Goal: Find contact information: Find contact information

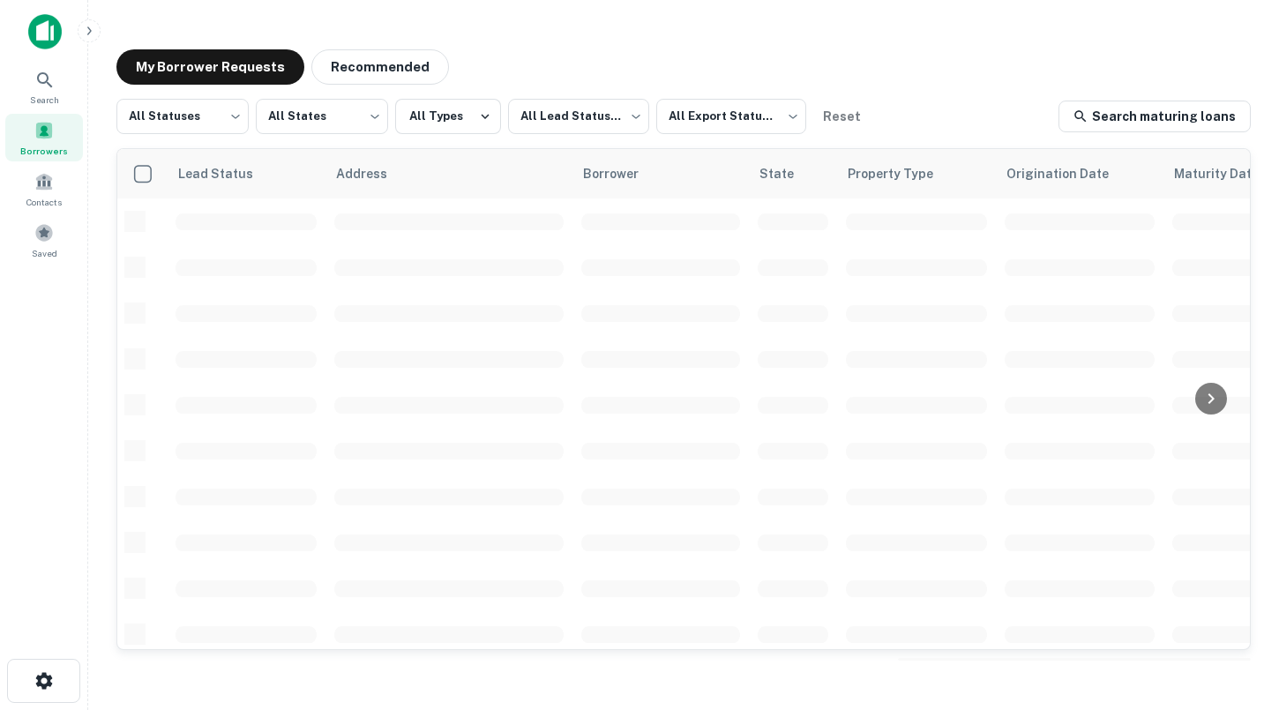
scroll to position [696, 0]
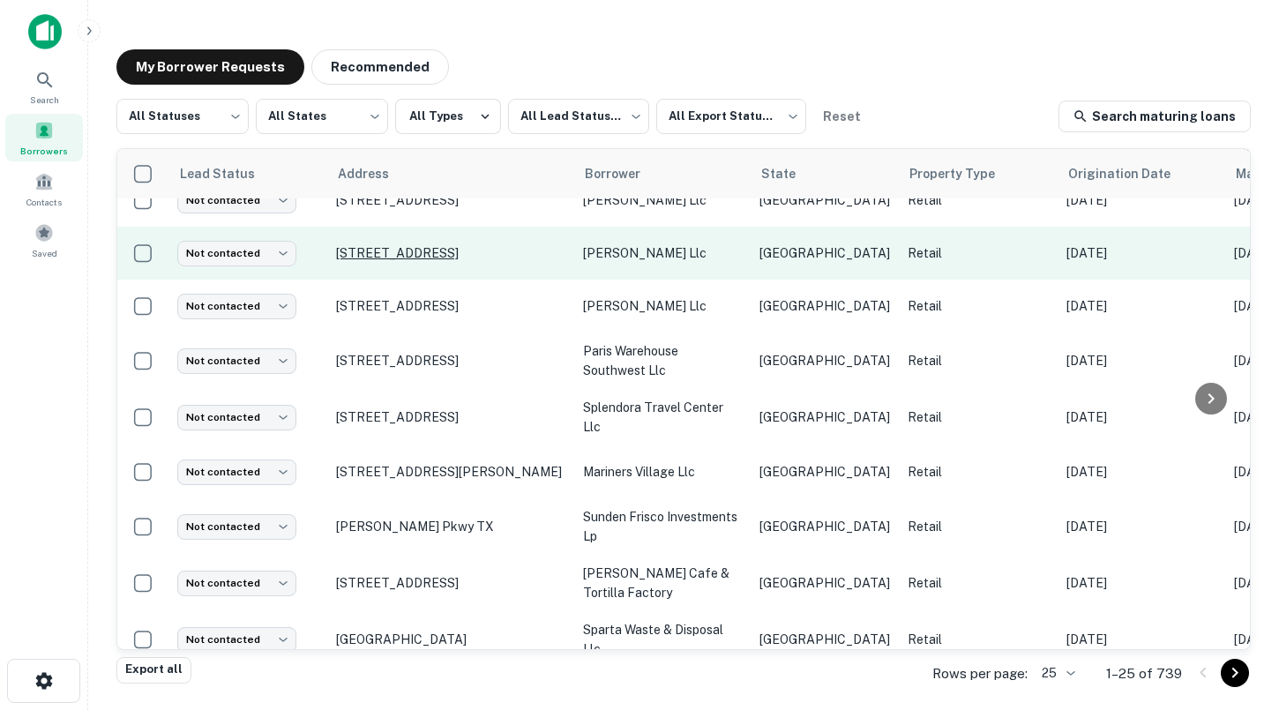
click at [370, 245] on p "[STREET_ADDRESS]" at bounding box center [450, 253] width 229 height 16
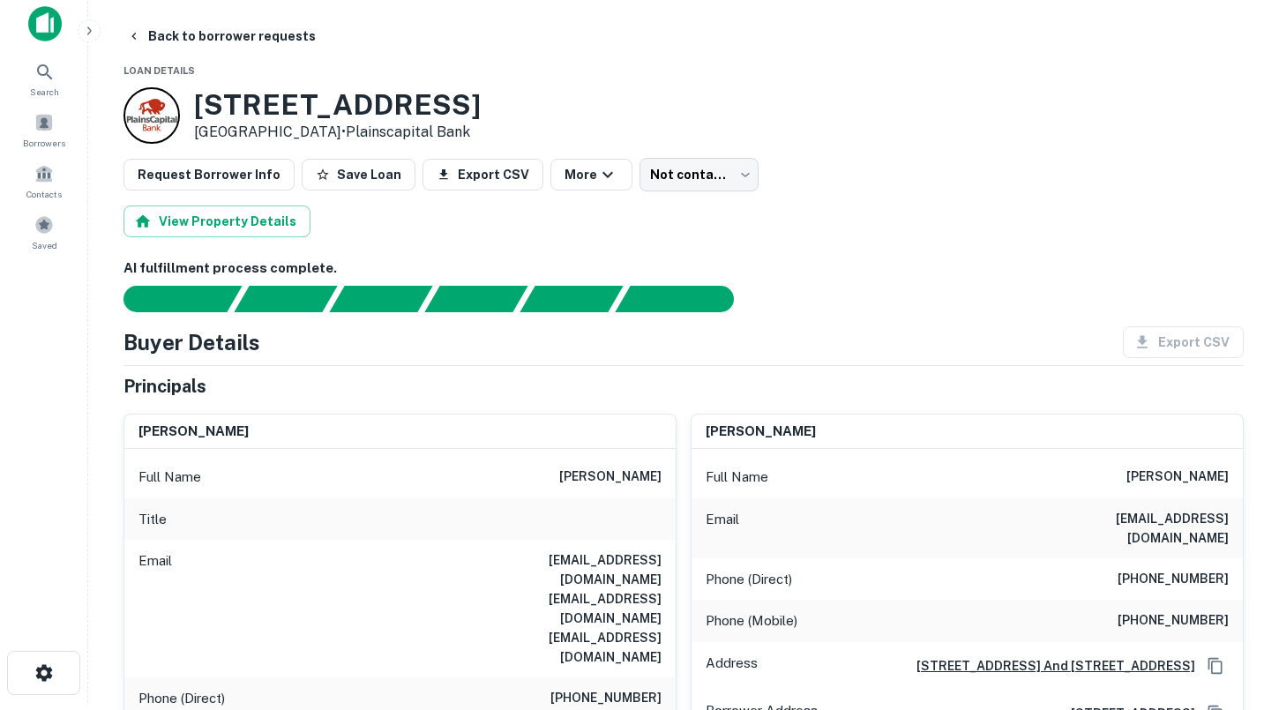
scroll to position [10, 0]
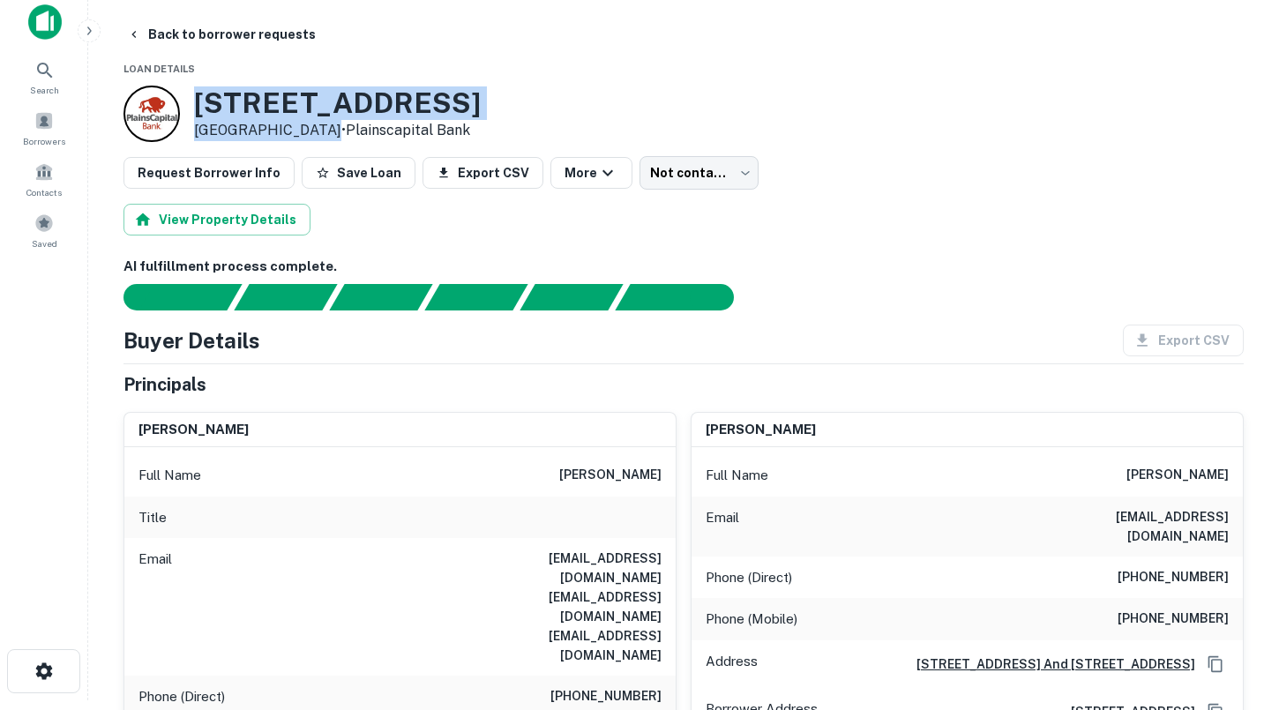
drag, startPoint x: 308, startPoint y: 131, endPoint x: 195, endPoint y: 111, distance: 114.7
click at [195, 111] on div "[STREET_ADDRESS] • Plainscapital Bank" at bounding box center [337, 113] width 287 height 55
copy div "[STREET_ADDRESS]"
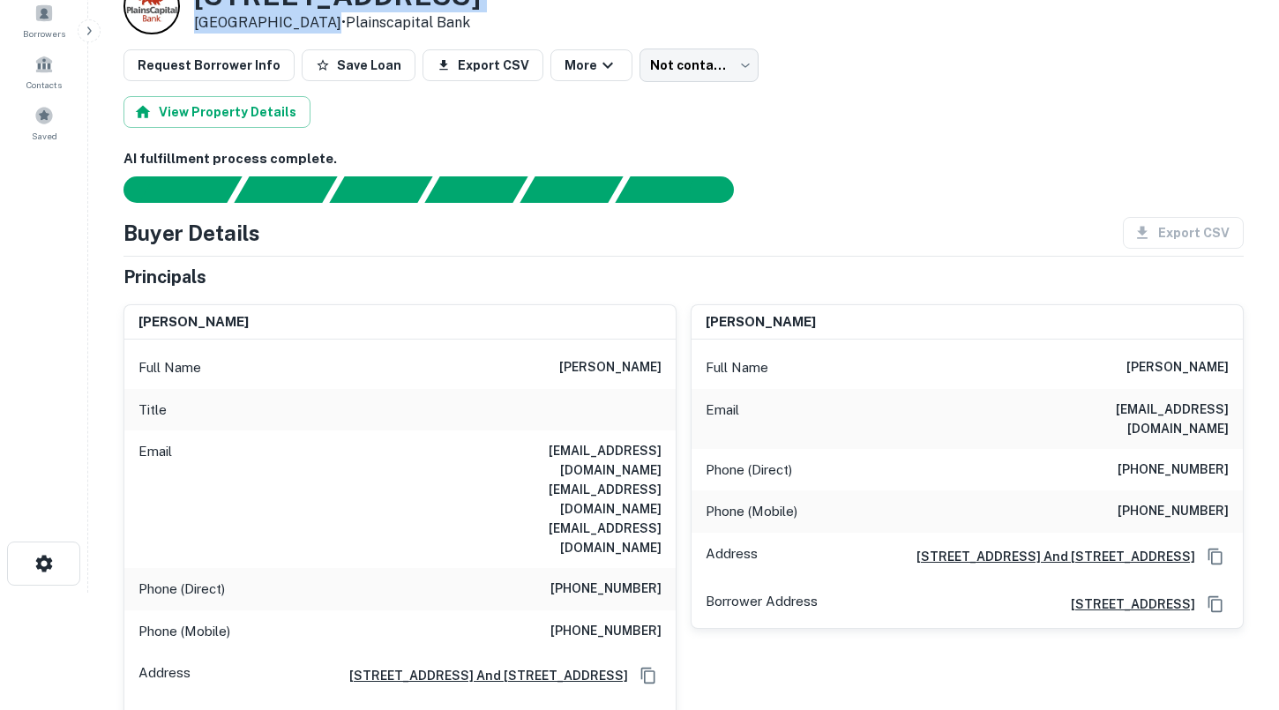
scroll to position [120, 0]
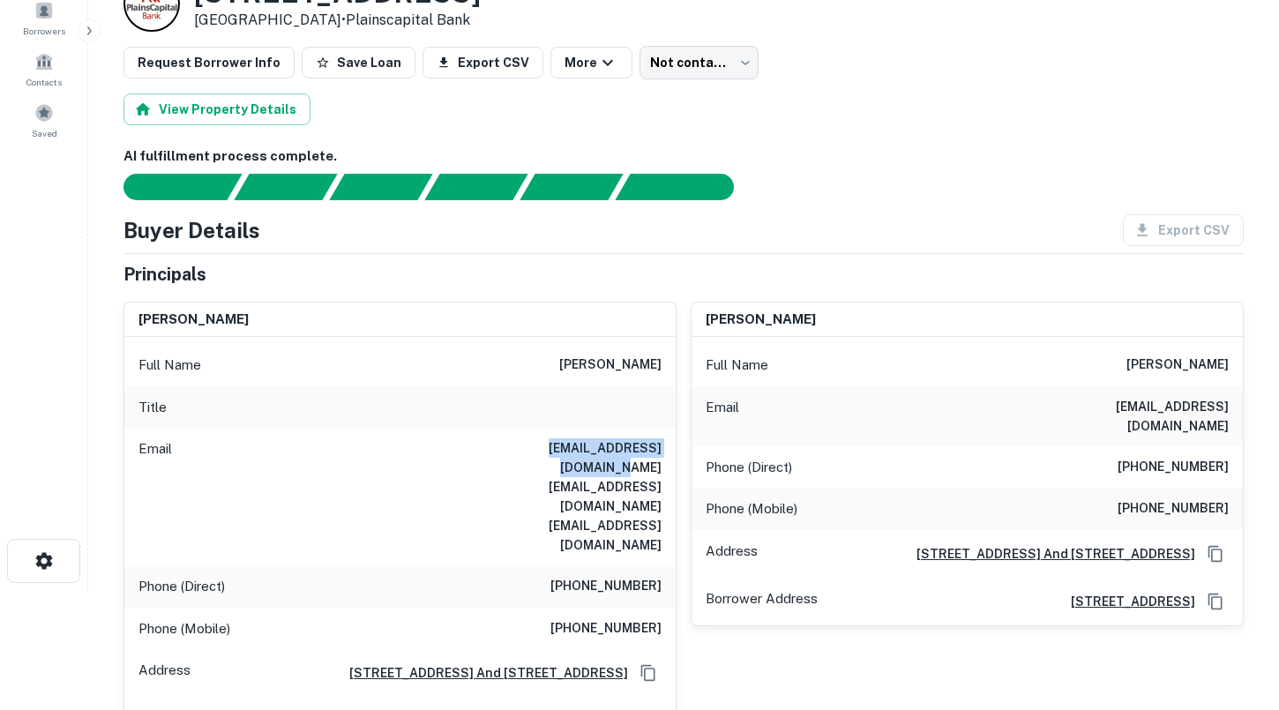
drag, startPoint x: 495, startPoint y: 451, endPoint x: 659, endPoint y: 448, distance: 164.1
click at [659, 448] on h6 "[EMAIL_ADDRESS][DOMAIN_NAME] [EMAIL_ADDRESS][DOMAIN_NAME] [EMAIL_ADDRESS][DOMAI…" at bounding box center [556, 496] width 212 height 116
copy h6 "[EMAIL_ADDRESS][DOMAIN_NAME]"
click at [519, 466] on h6 "[EMAIL_ADDRESS][DOMAIN_NAME] [EMAIL_ADDRESS][DOMAIN_NAME] [EMAIL_ADDRESS][DOMAI…" at bounding box center [556, 496] width 212 height 116
drag, startPoint x: 499, startPoint y: 467, endPoint x: 665, endPoint y: 460, distance: 165.9
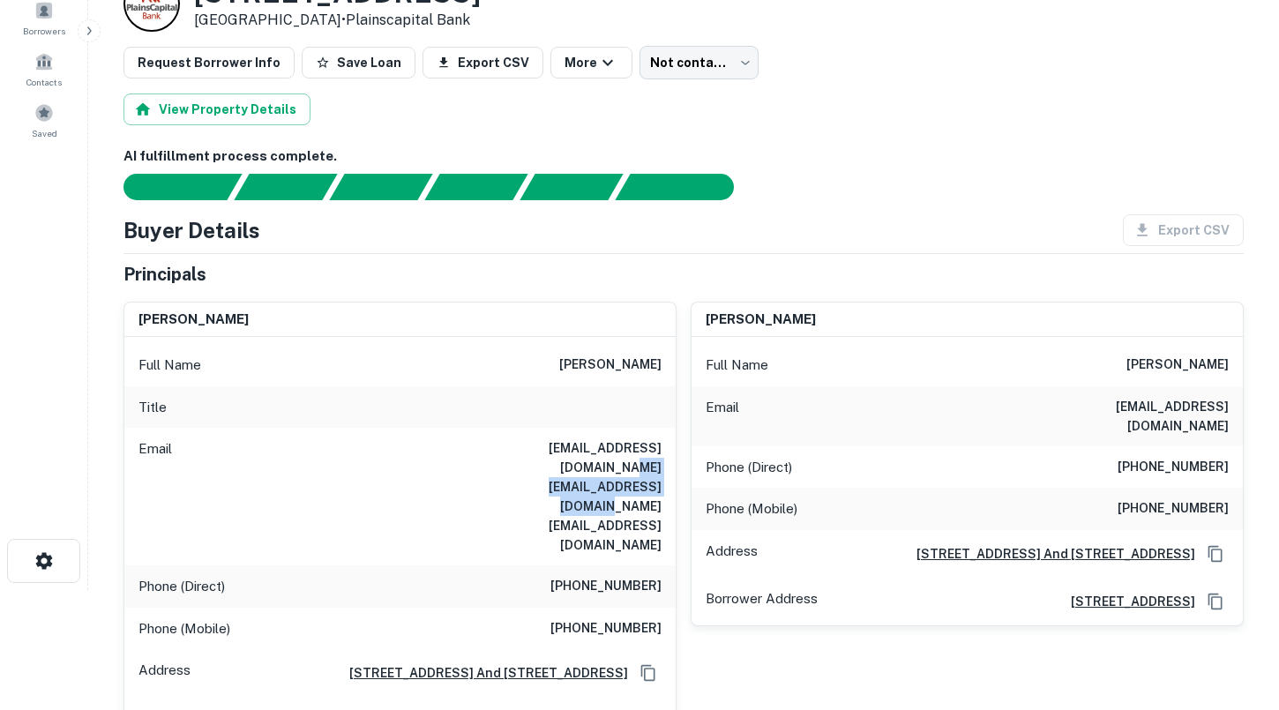
click at [665, 460] on div "Email [EMAIL_ADDRESS][DOMAIN_NAME] [EMAIL_ADDRESS][DOMAIN_NAME] [EMAIL_ADDRESS]…" at bounding box center [399, 497] width 551 height 138
copy h6 "[EMAIL_ADDRESS][DOMAIN_NAME]"
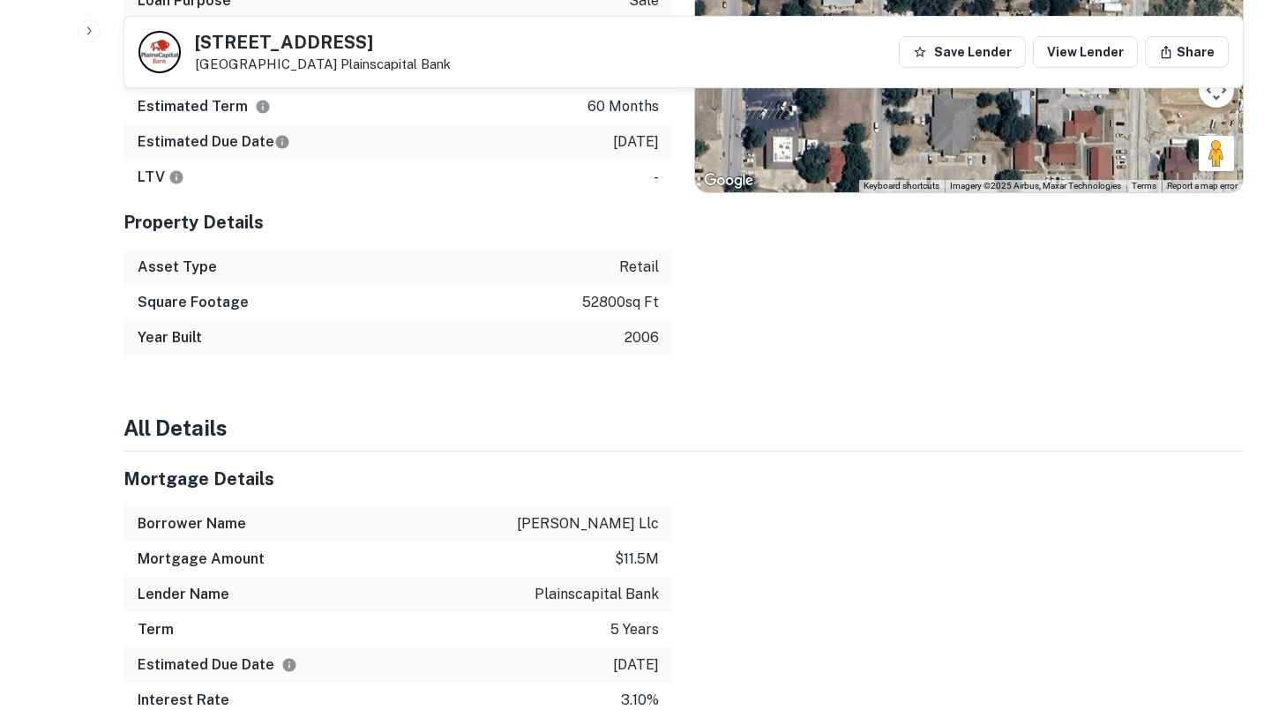
scroll to position [1174, 0]
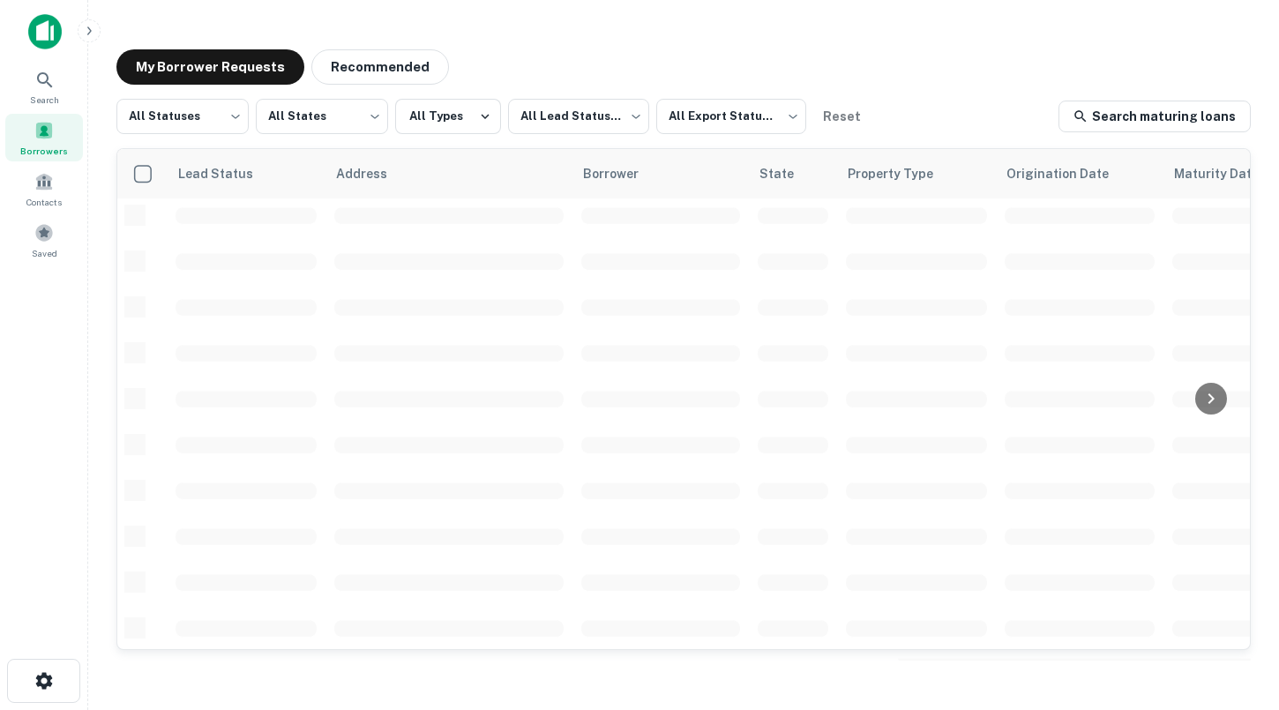
scroll to position [696, 0]
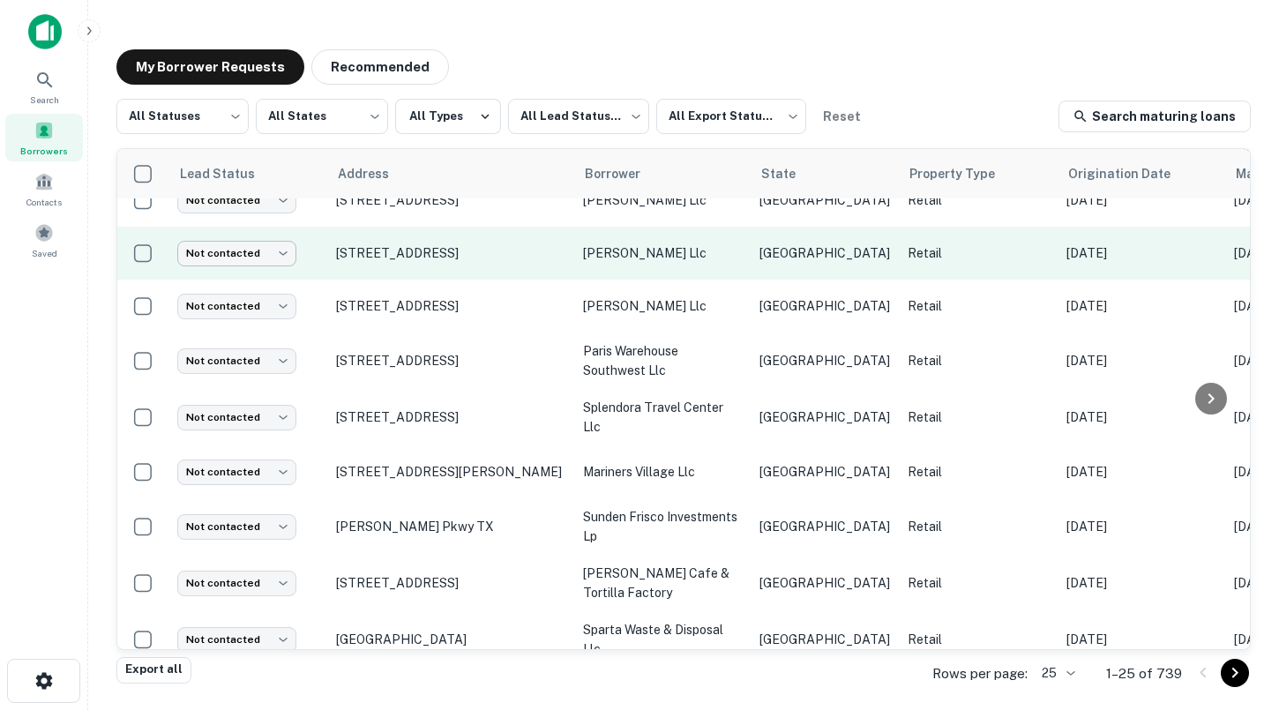
click at [262, 235] on body "Search Borrowers Contacts Saved My Borrower Requests Recommended All Statuses *…" at bounding box center [639, 355] width 1279 height 710
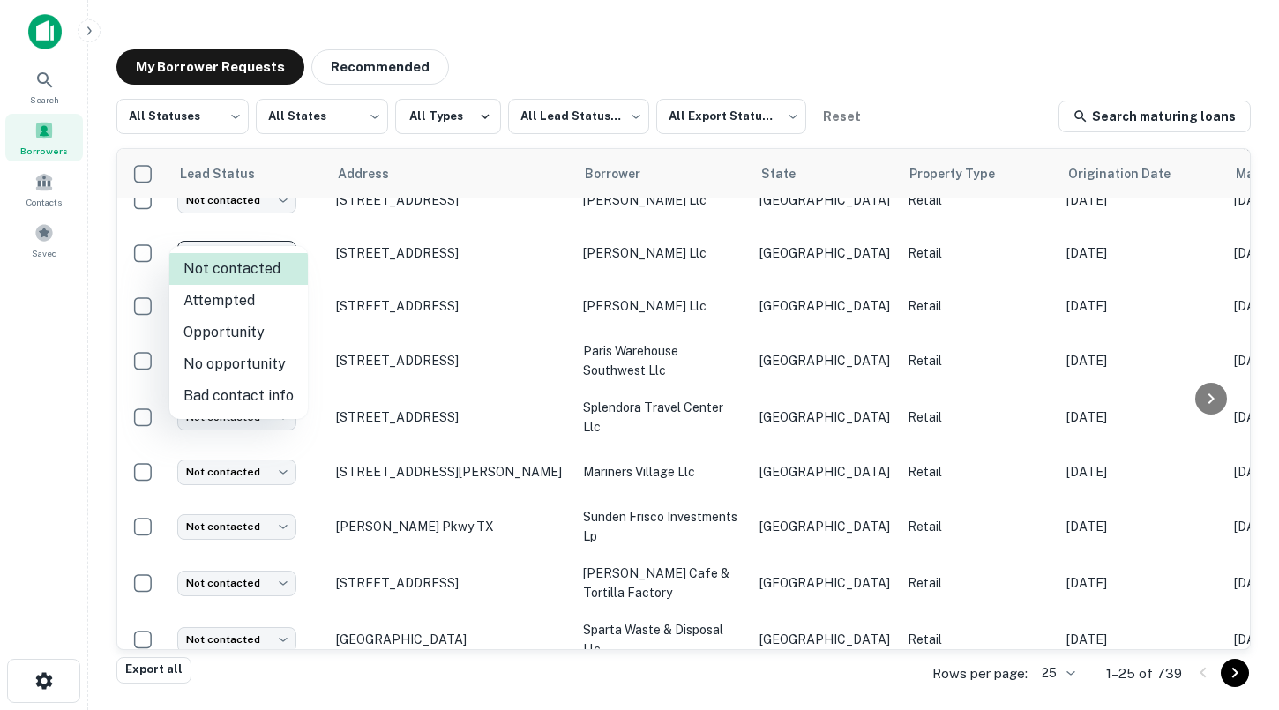
click at [240, 302] on li "Attempted" at bounding box center [238, 301] width 138 height 32
type input "*********"
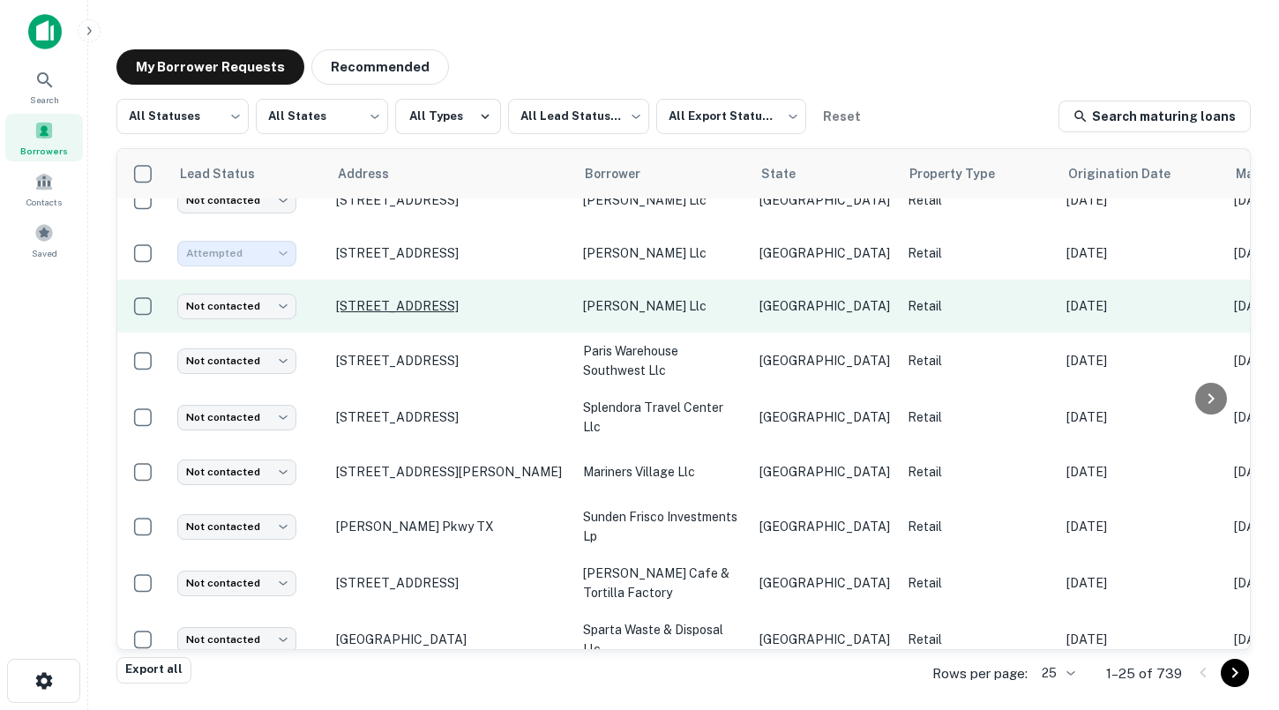
click at [397, 298] on p "[STREET_ADDRESS]" at bounding box center [450, 306] width 229 height 16
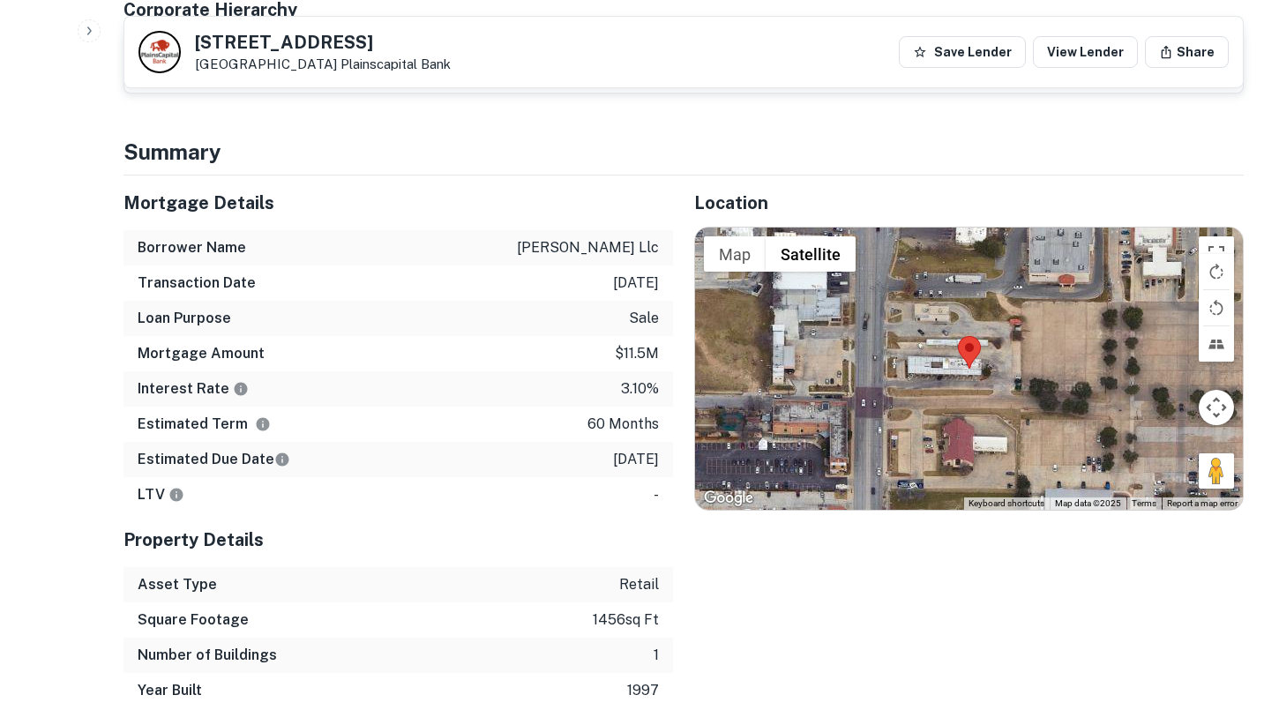
scroll to position [450, 0]
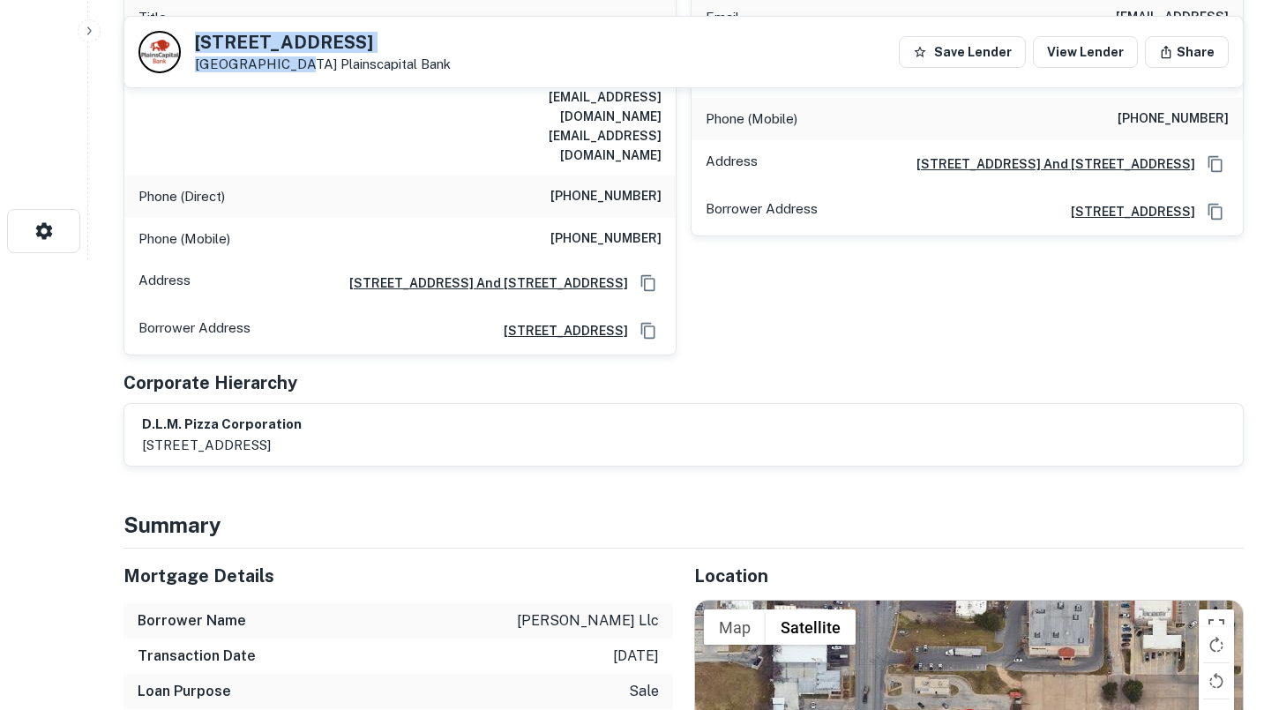
drag, startPoint x: 281, startPoint y: 63, endPoint x: 196, endPoint y: 41, distance: 88.1
click at [196, 41] on div "[STREET_ADDRESS][GEOGRAPHIC_DATA]" at bounding box center [323, 53] width 256 height 39
copy div "[STREET_ADDRESS]"
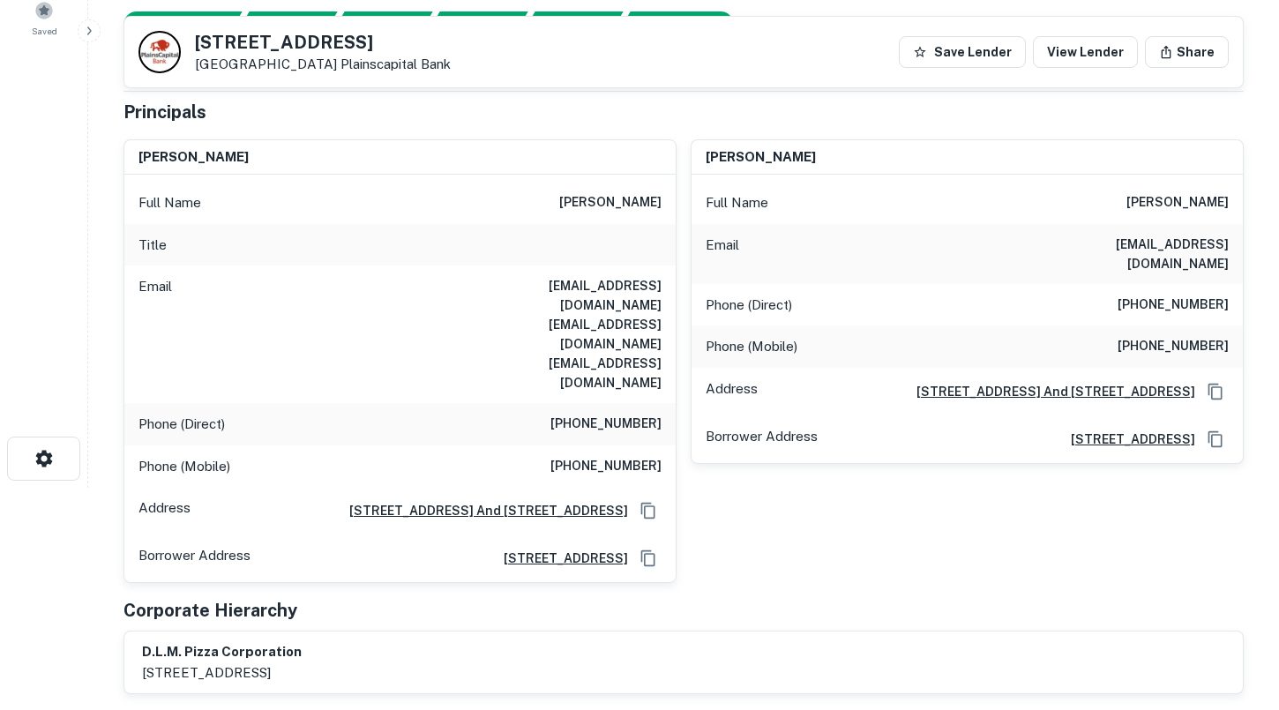
scroll to position [41, 0]
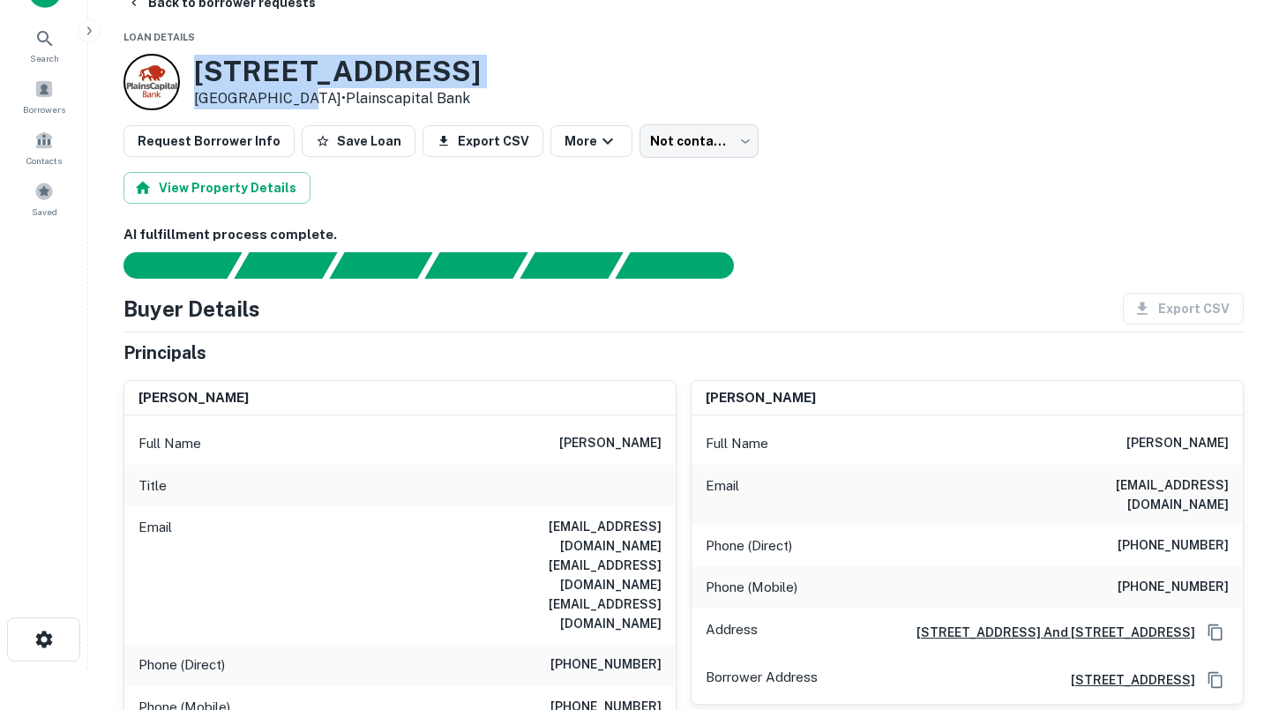
drag, startPoint x: 285, startPoint y: 97, endPoint x: 193, endPoint y: 76, distance: 94.1
click at [194, 76] on div "[STREET_ADDRESS] • Plainscapital Bank" at bounding box center [337, 82] width 287 height 55
copy div "[STREET_ADDRESS]"
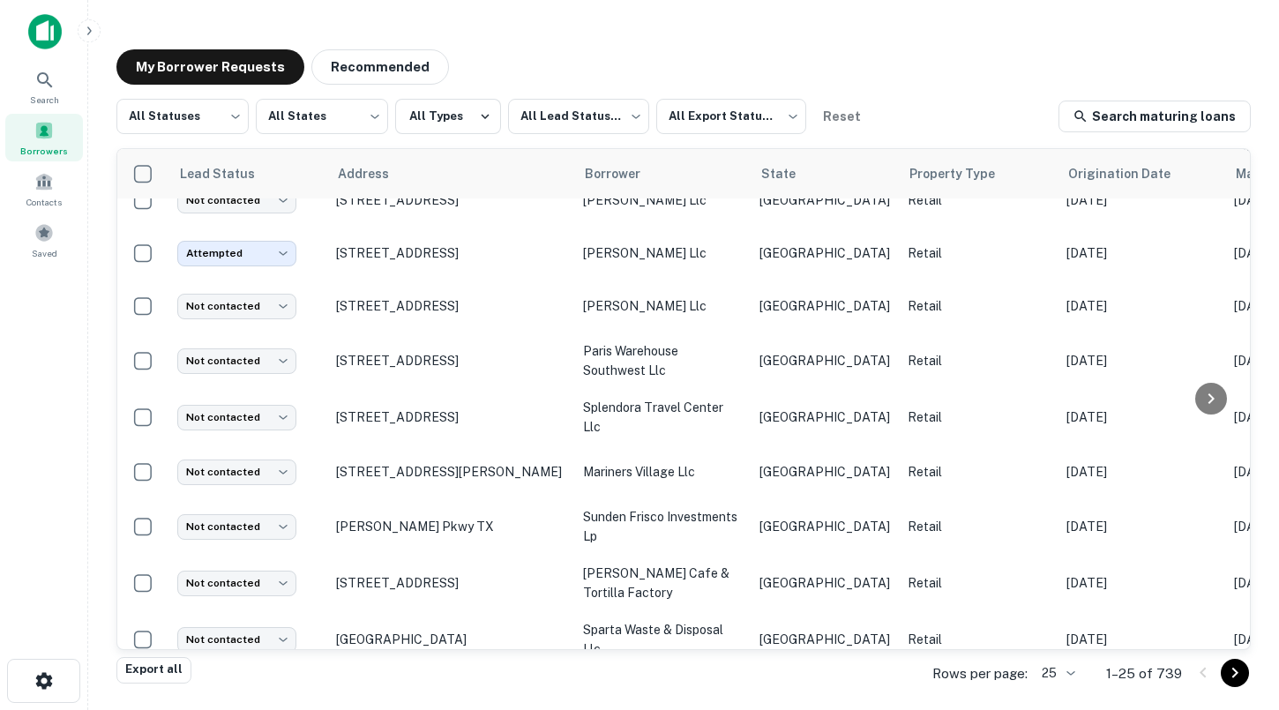
scroll to position [676, 0]
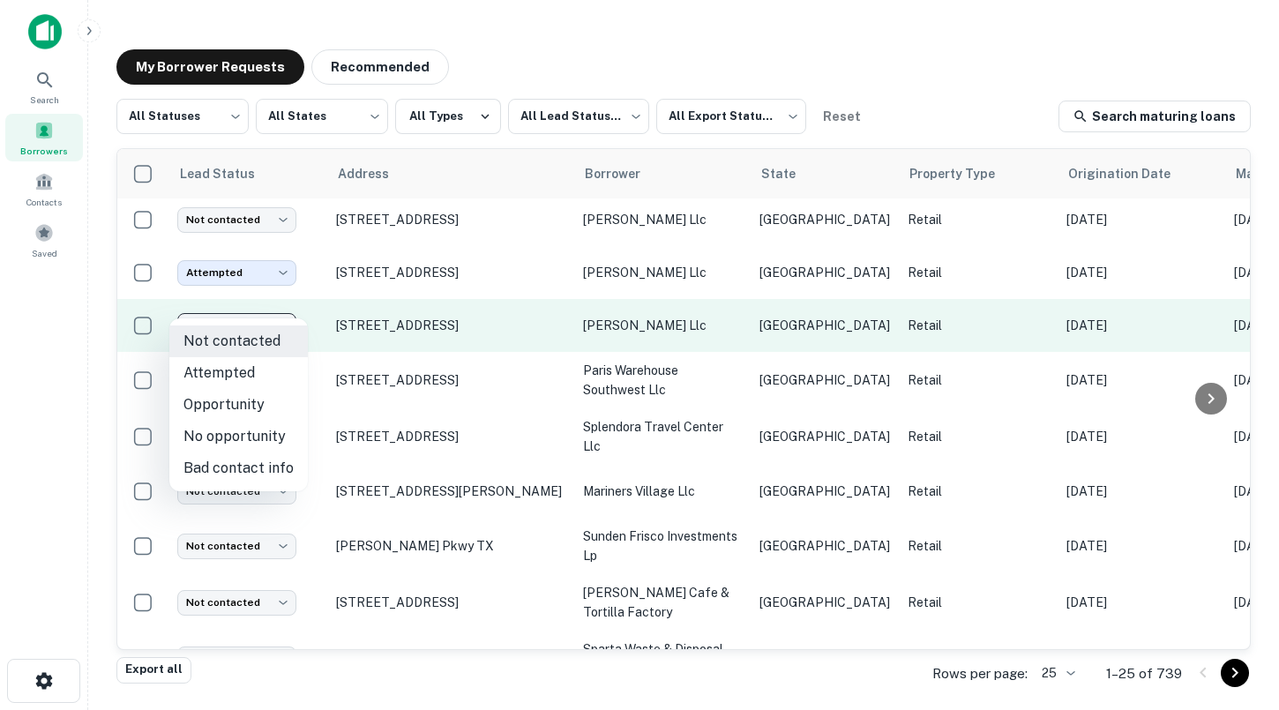
click at [253, 308] on body "Search Borrowers Contacts Saved My Borrower Requests Recommended All Statuses *…" at bounding box center [639, 355] width 1279 height 710
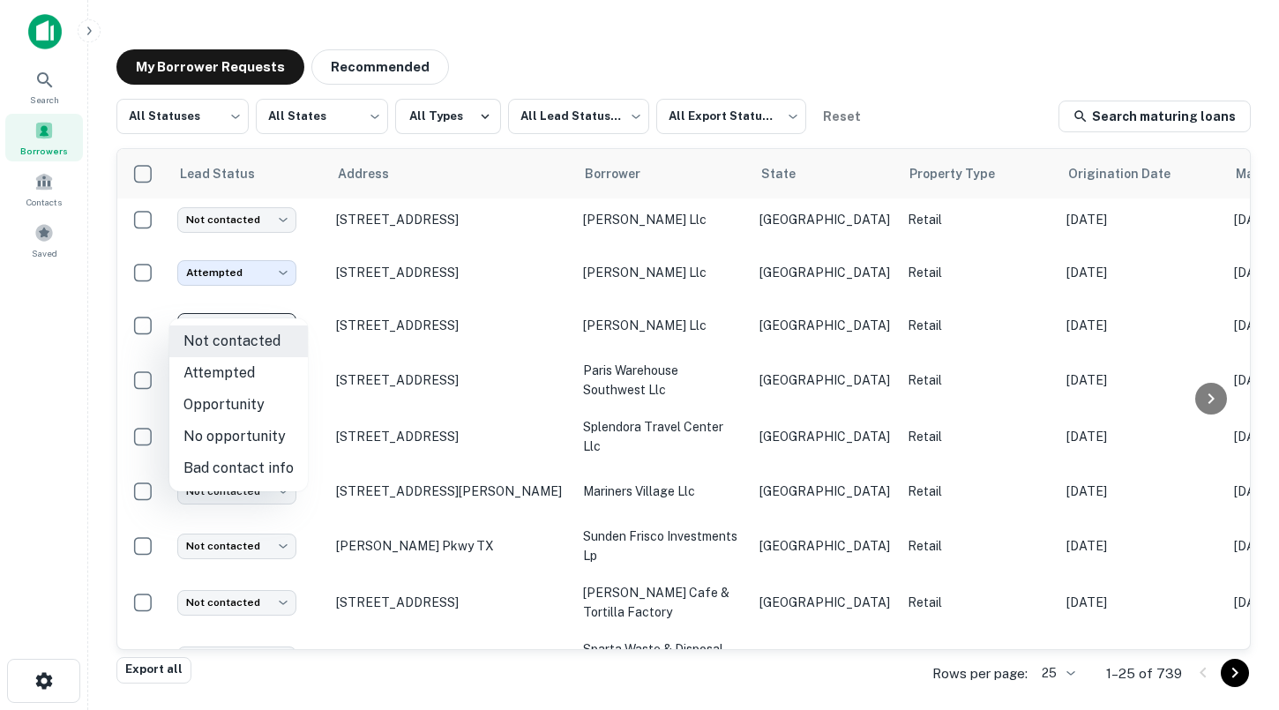
click at [339, 215] on div at bounding box center [639, 355] width 1279 height 710
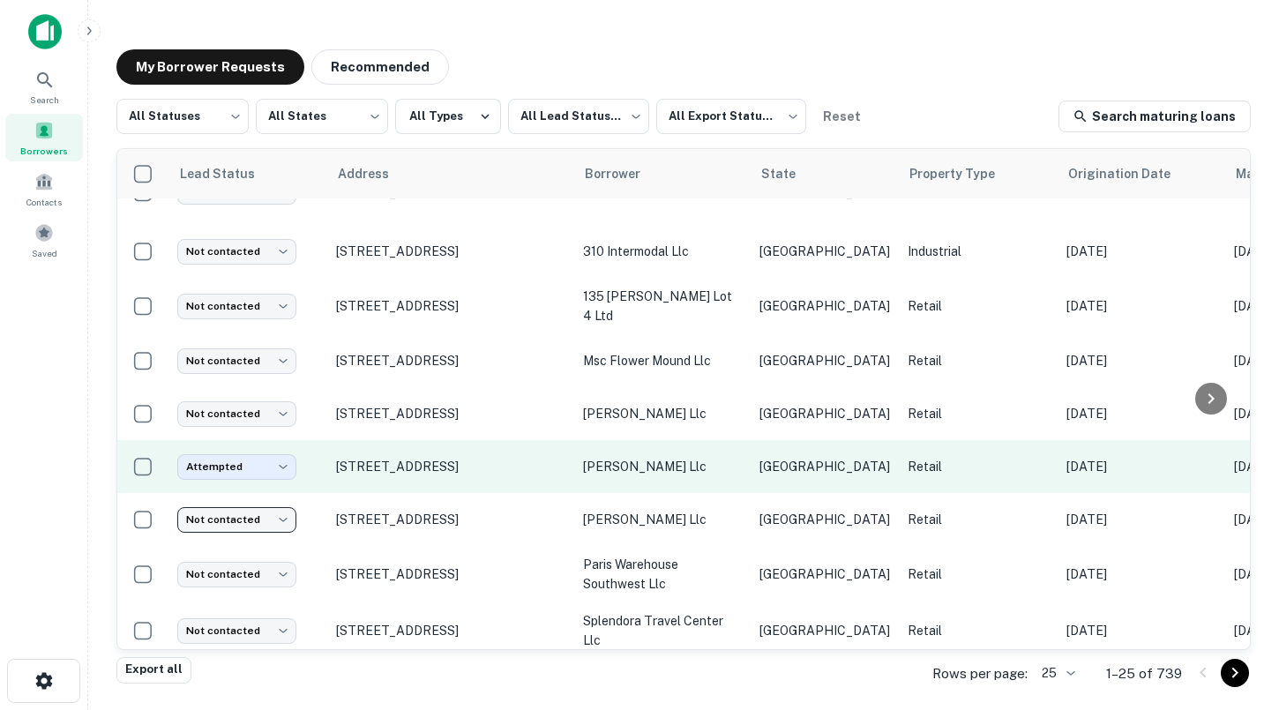
scroll to position [483, 0]
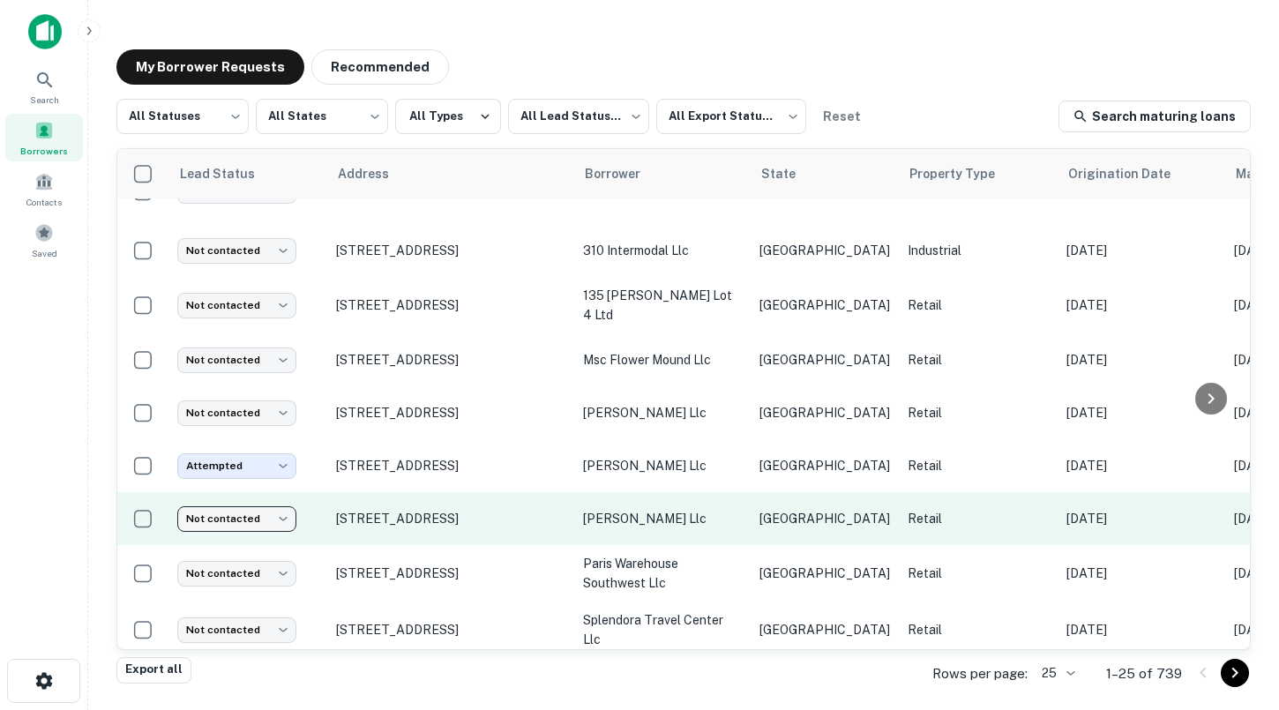
click at [275, 499] on body "Search Borrowers Contacts Saved My Borrower Requests Recommended All Statuses *…" at bounding box center [639, 355] width 1279 height 710
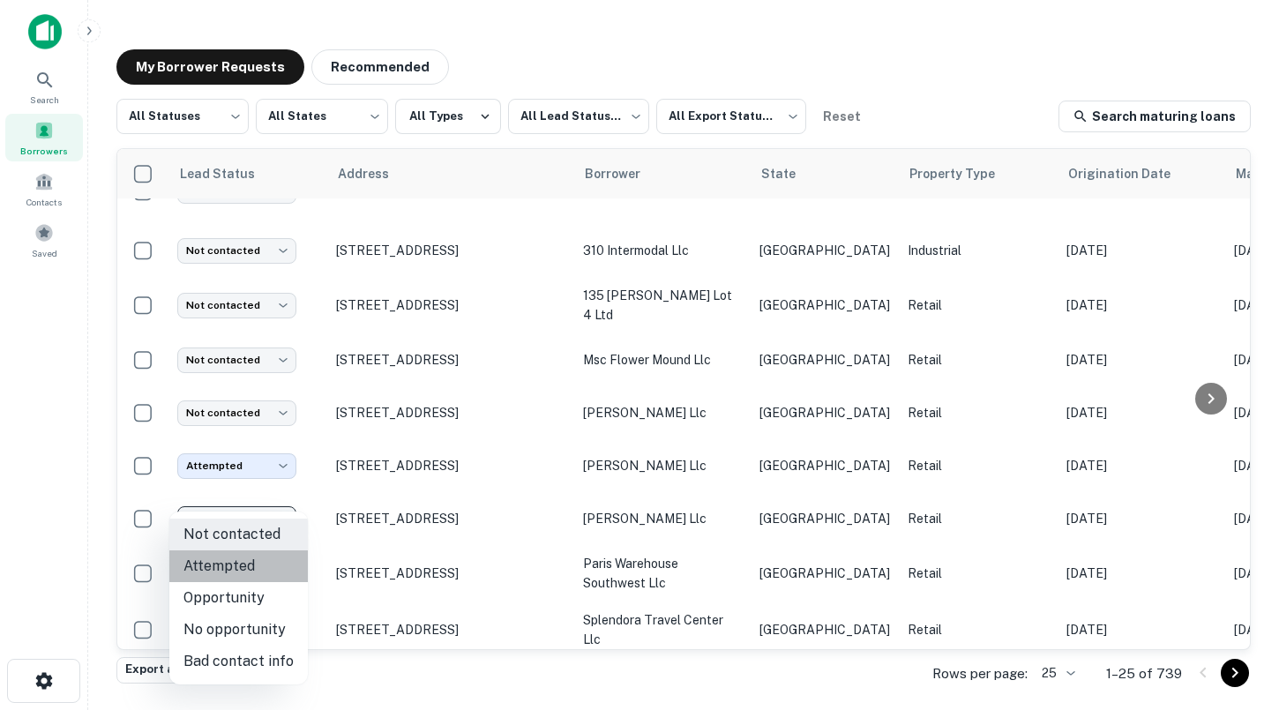
click at [260, 562] on li "Attempted" at bounding box center [238, 566] width 138 height 32
type input "*********"
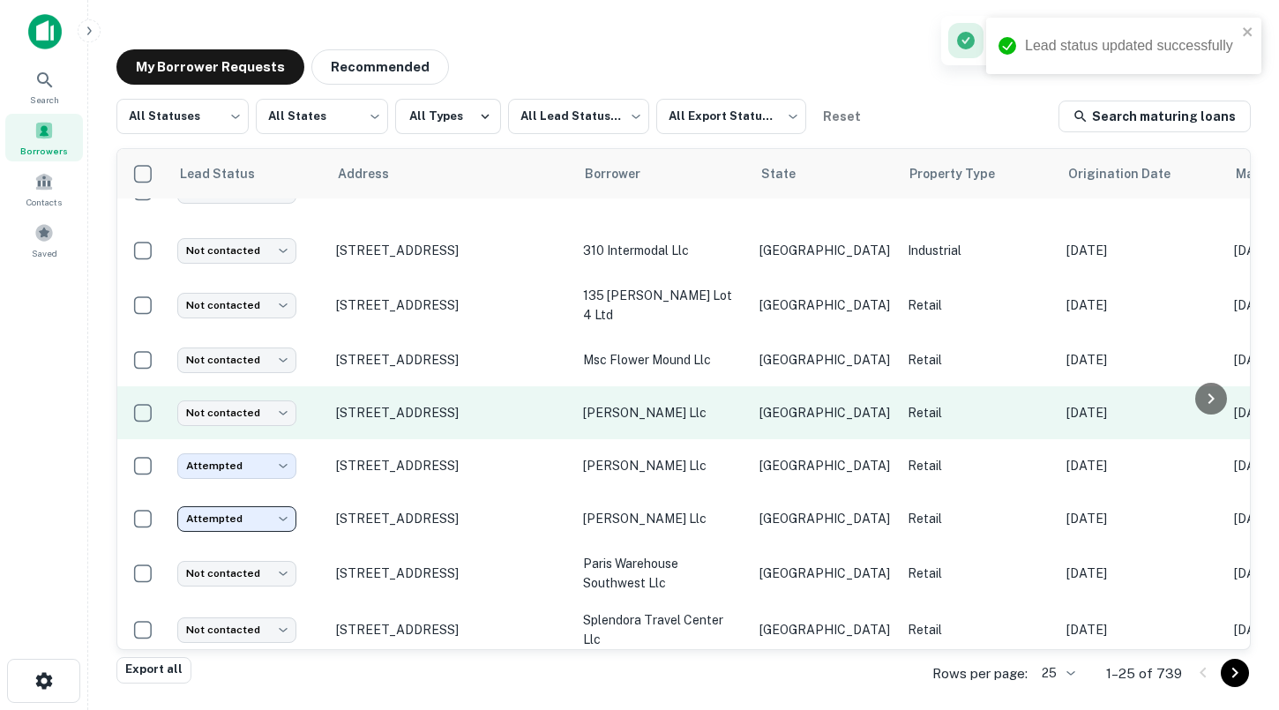
scroll to position [0, 0]
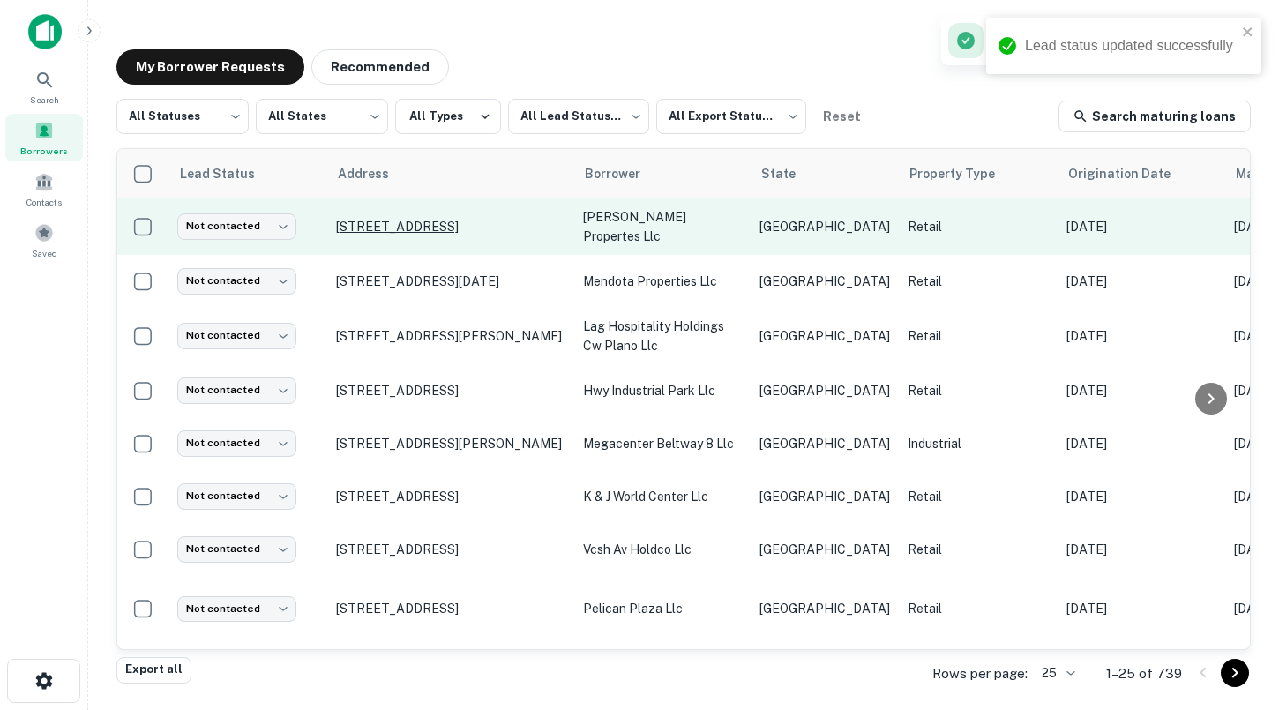
click at [419, 220] on p "[STREET_ADDRESS]" at bounding box center [450, 227] width 229 height 16
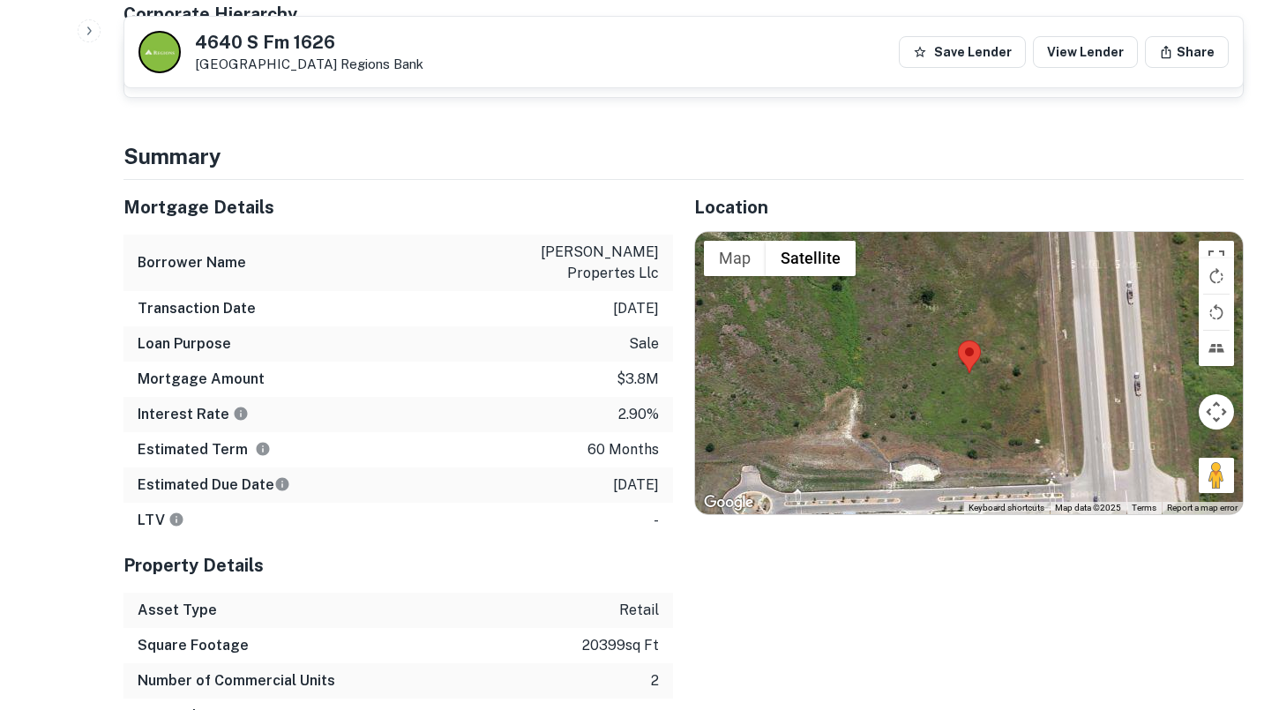
scroll to position [764, 0]
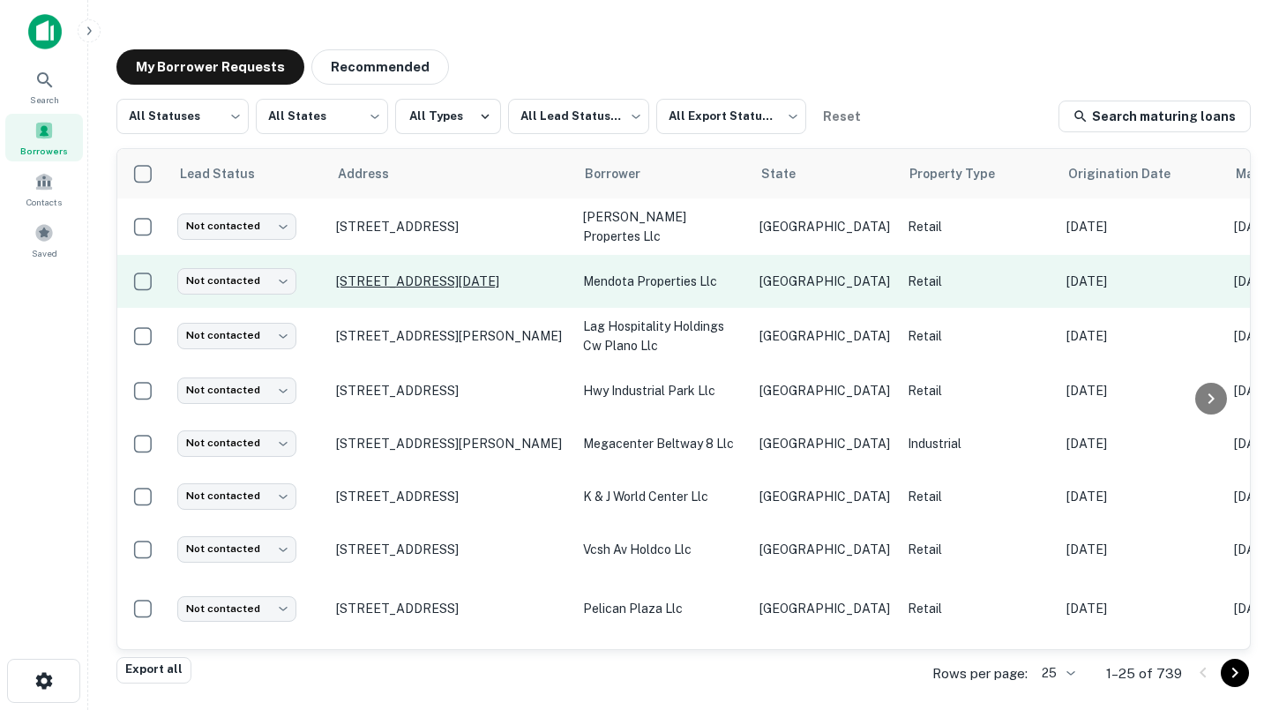
click at [397, 275] on p "[STREET_ADDRESS][DATE]" at bounding box center [450, 281] width 229 height 16
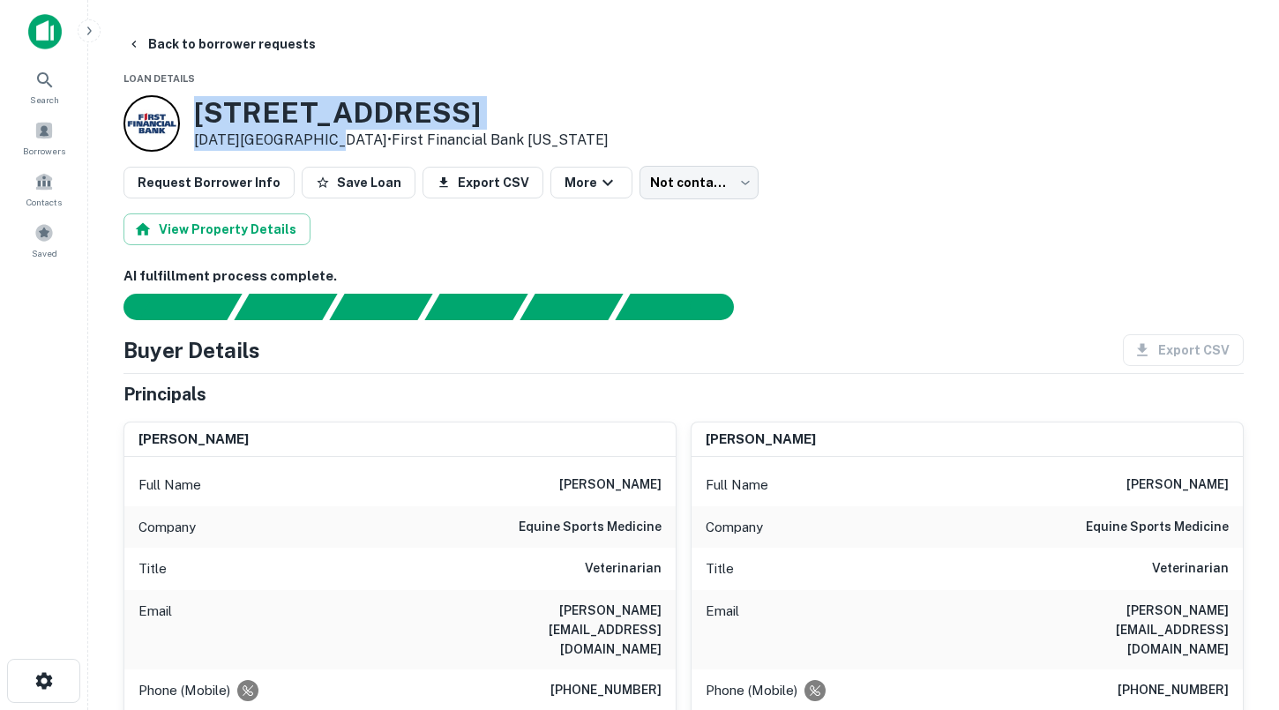
drag, startPoint x: 310, startPoint y: 141, endPoint x: 198, endPoint y: 101, distance: 119.1
click at [198, 101] on div "[STREET_ADDRESS][DATE] • First Financial Bank [US_STATE]" at bounding box center [401, 123] width 414 height 55
copy div "[STREET_ADDRESS][DATE]"
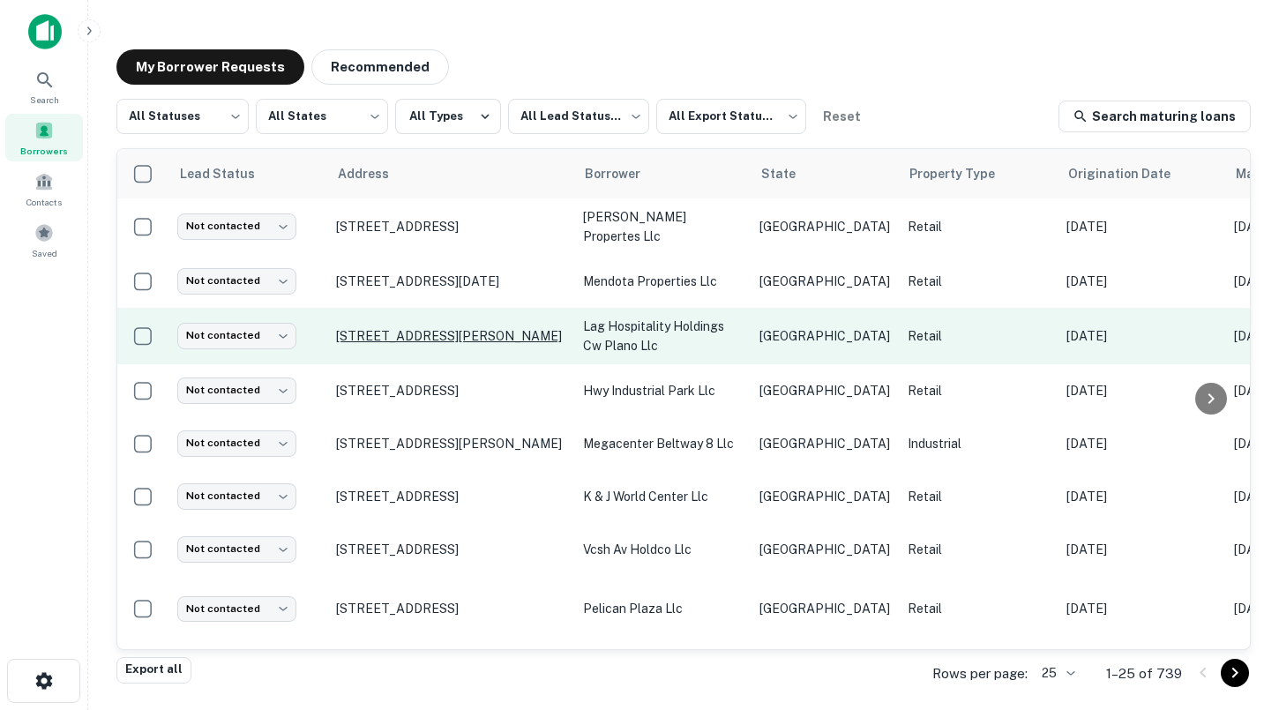
click at [382, 332] on p "[STREET_ADDRESS][PERSON_NAME]" at bounding box center [450, 336] width 229 height 16
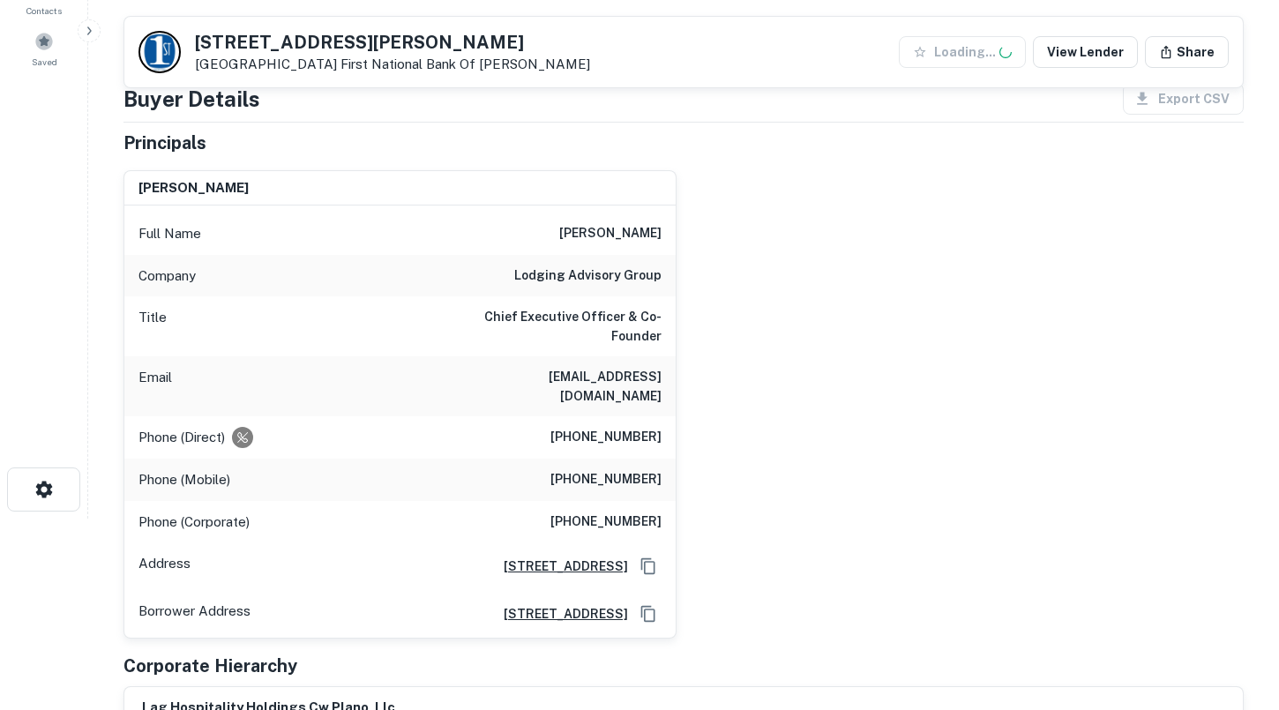
scroll to position [192, 0]
drag, startPoint x: 483, startPoint y: 374, endPoint x: 668, endPoint y: 372, distance: 185.2
click at [668, 372] on div "Email [EMAIL_ADDRESS][DOMAIN_NAME]" at bounding box center [399, 385] width 551 height 60
copy h6 "[EMAIL_ADDRESS][DOMAIN_NAME]"
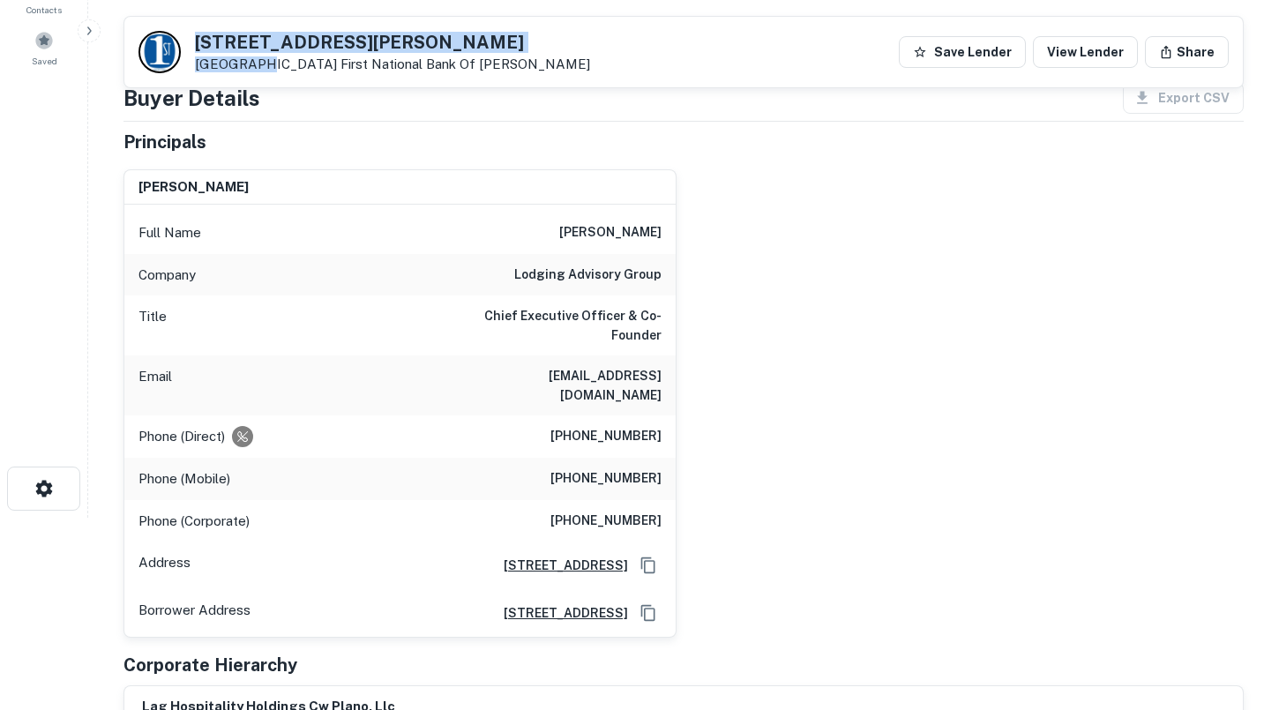
drag, startPoint x: 251, startPoint y: 64, endPoint x: 190, endPoint y: 33, distance: 68.6
click at [190, 33] on div "[STREET_ADDRESS][PERSON_NAME] First National Bank Of [PERSON_NAME]" at bounding box center [364, 52] width 452 height 42
copy div "[STREET_ADDRESS][PERSON_NAME]"
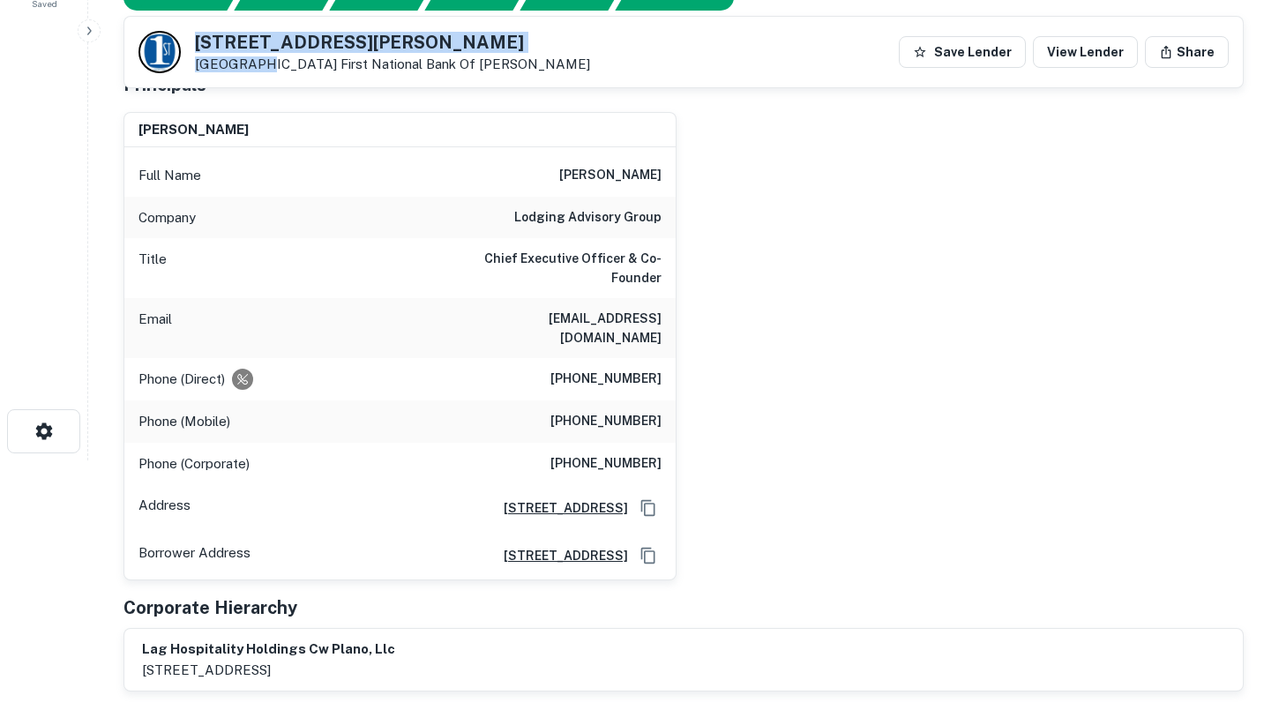
scroll to position [248, 0]
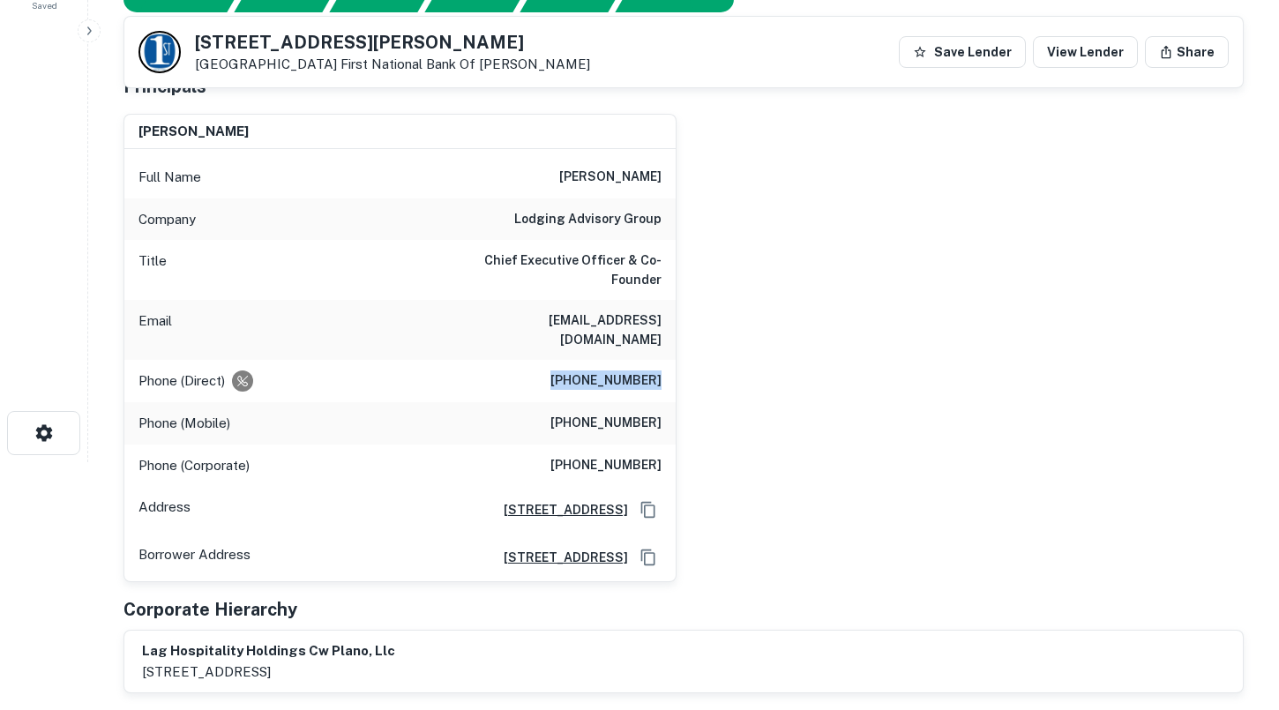
drag, startPoint x: 571, startPoint y: 362, endPoint x: 664, endPoint y: 358, distance: 93.5
click at [664, 360] on div "Phone (Direct) [PHONE_NUMBER]" at bounding box center [399, 381] width 551 height 42
copy h6 "[PHONE_NUMBER]"
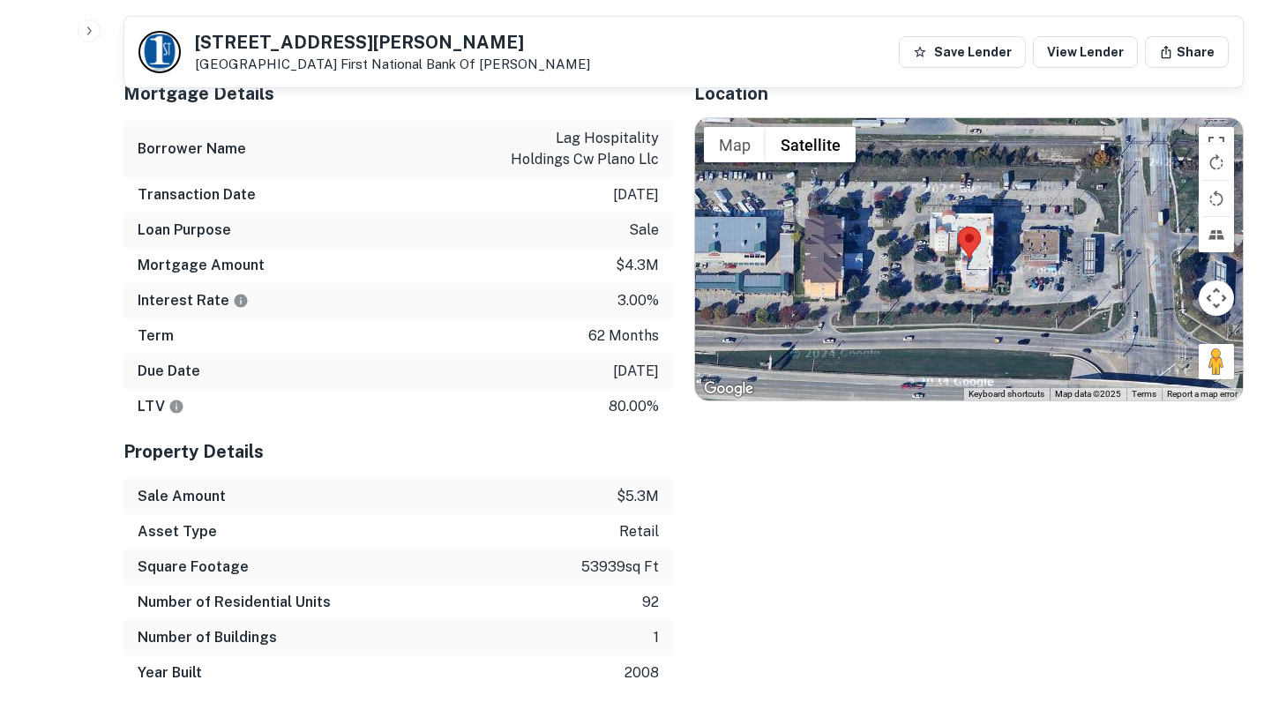
scroll to position [960, 0]
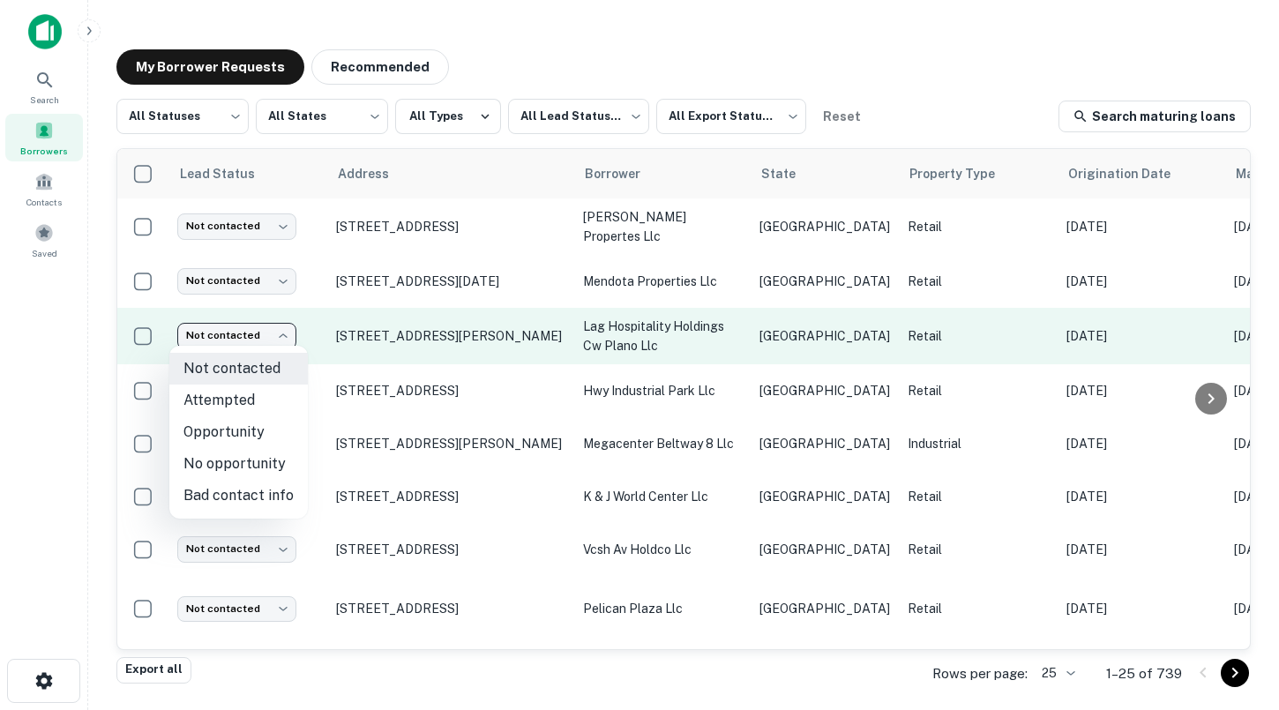
click at [276, 331] on body "Search Borrowers Contacts Saved My Borrower Requests Recommended All Statuses *…" at bounding box center [639, 355] width 1279 height 710
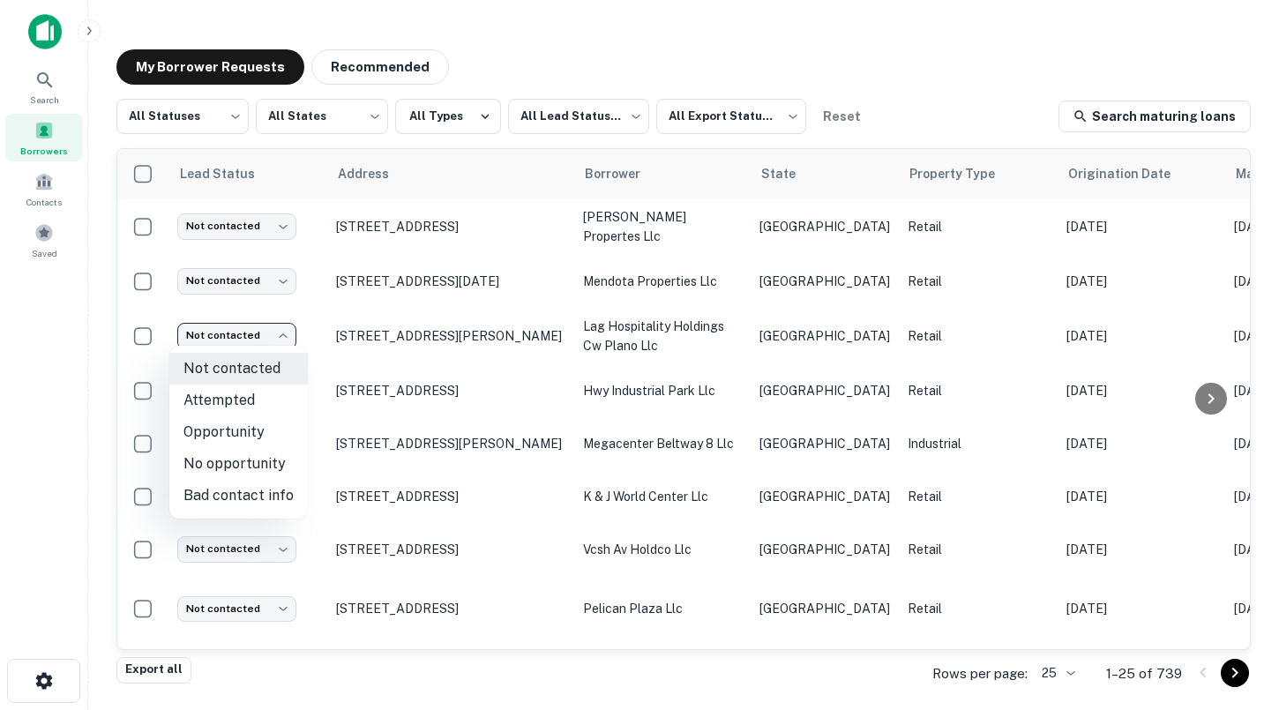
click at [262, 394] on li "Attempted" at bounding box center [238, 400] width 138 height 32
type input "*********"
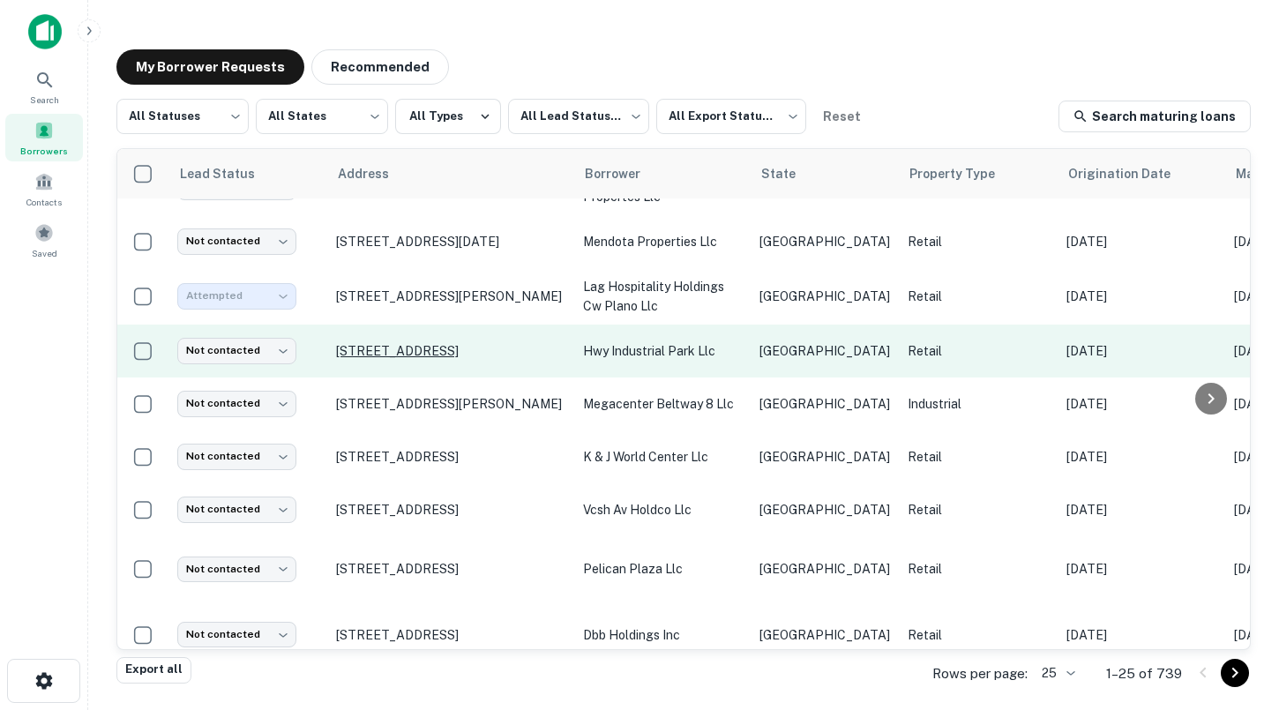
scroll to position [43, 0]
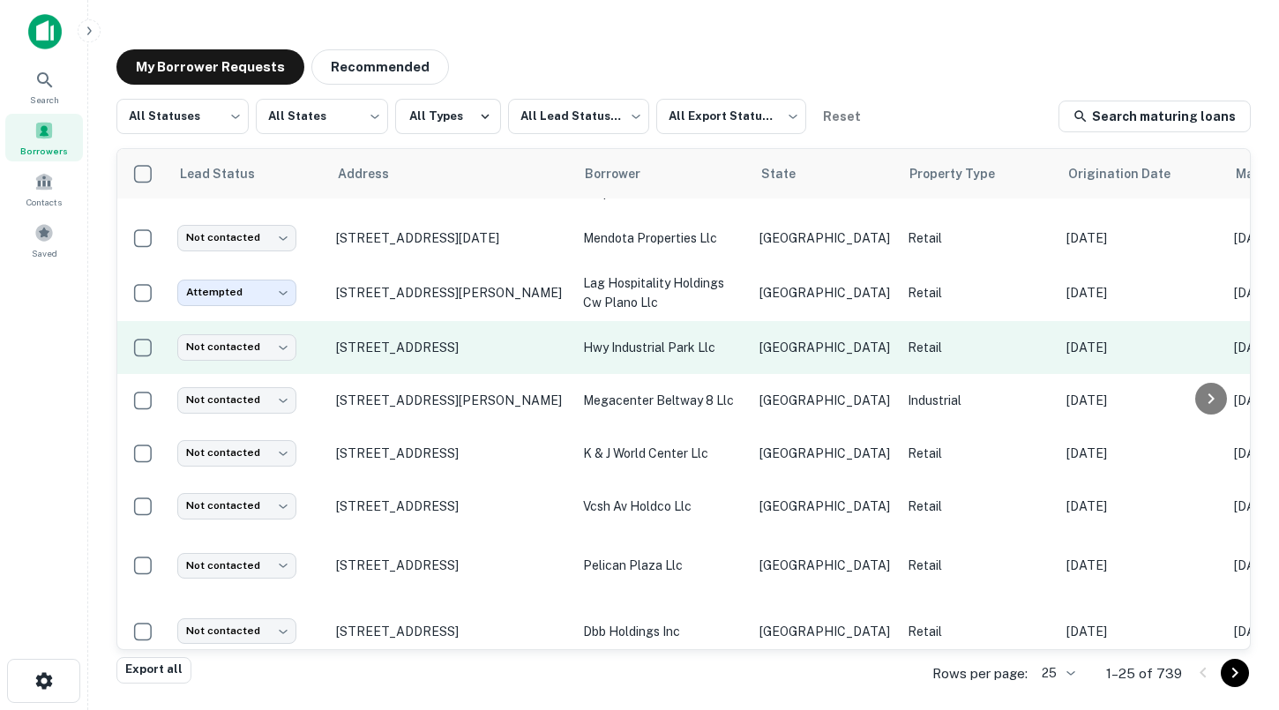
click at [417, 325] on td "[STREET_ADDRESS]" at bounding box center [450, 347] width 247 height 53
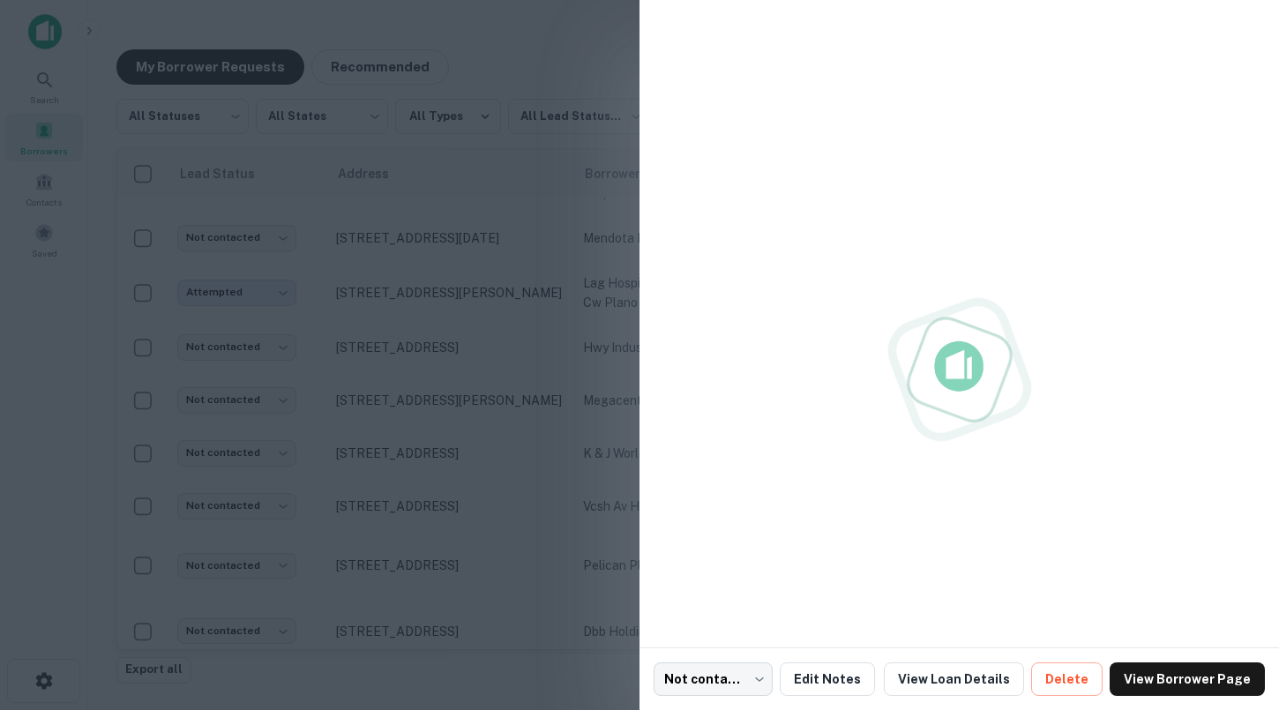
click at [422, 359] on div at bounding box center [639, 355] width 1279 height 710
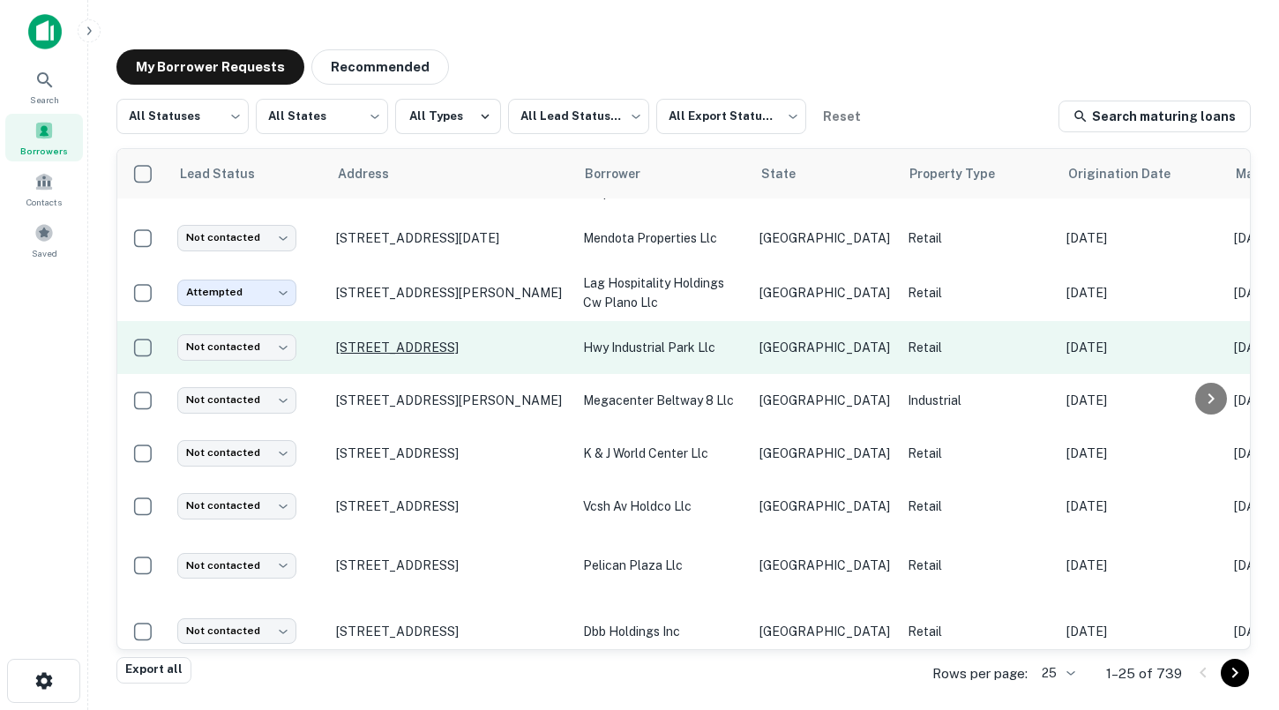
click at [412, 347] on p "[STREET_ADDRESS]" at bounding box center [450, 348] width 229 height 16
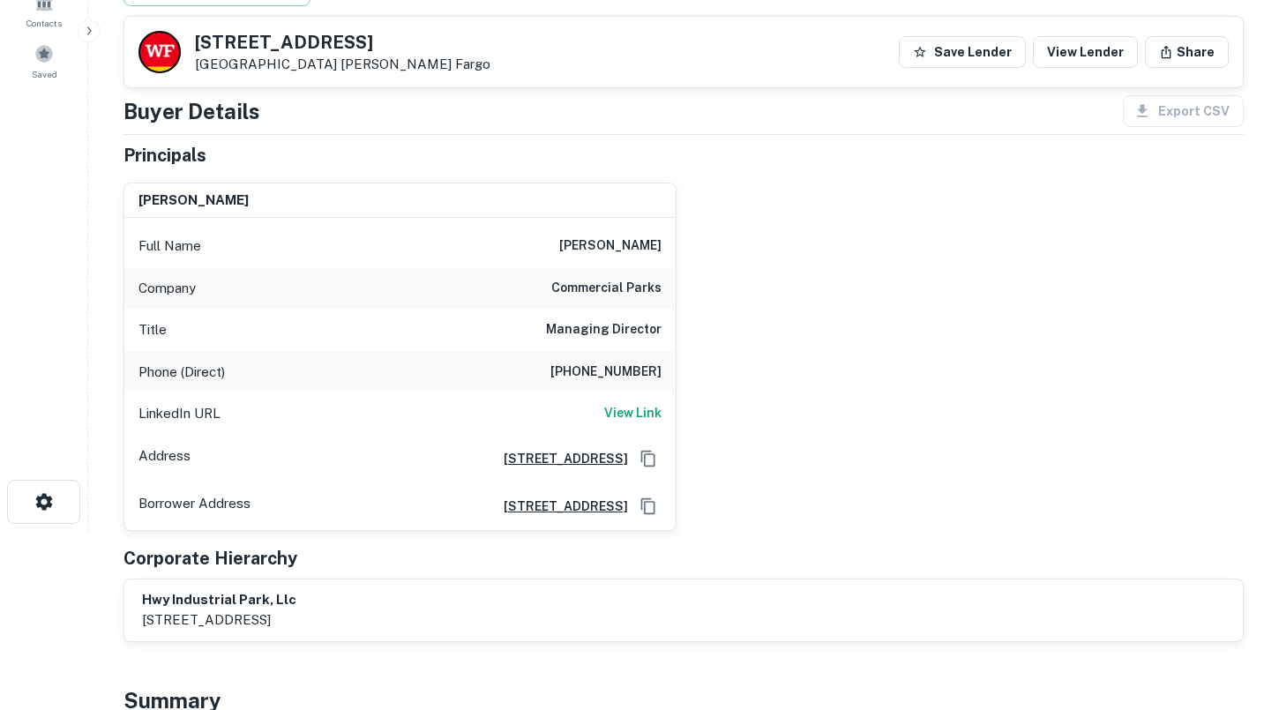
scroll to position [161, 0]
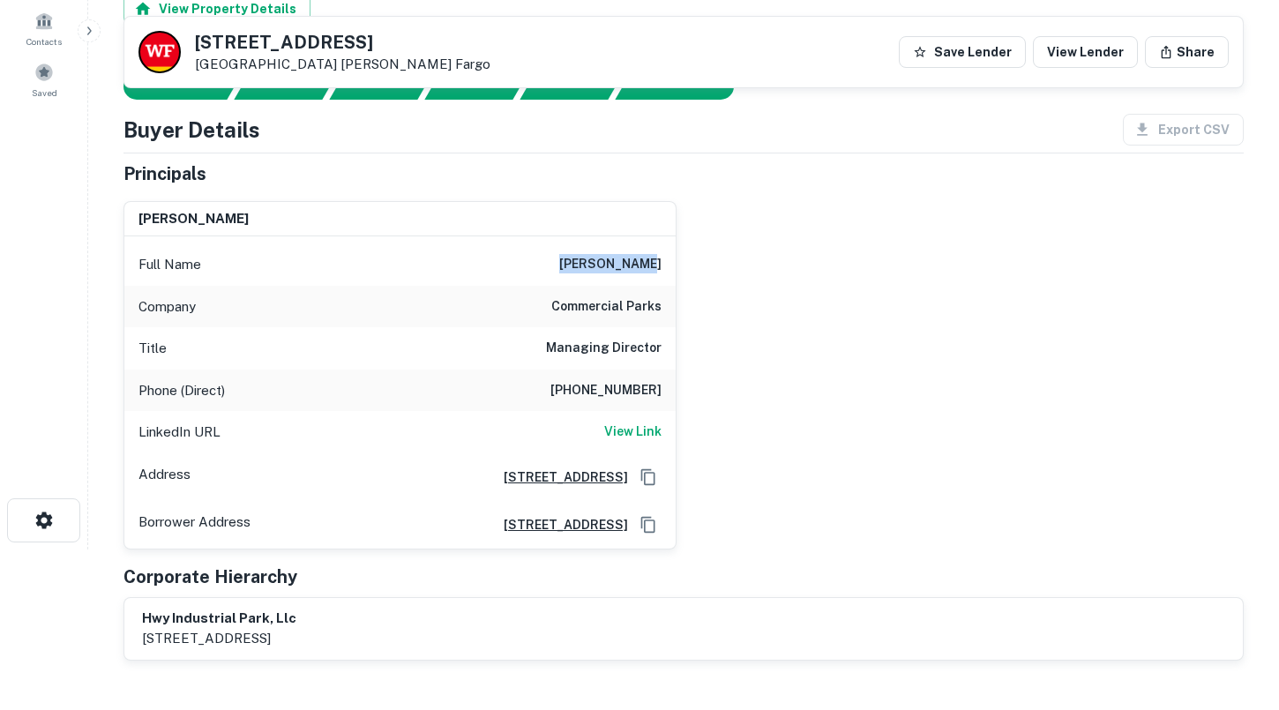
drag, startPoint x: 597, startPoint y: 262, endPoint x: 664, endPoint y: 262, distance: 67.0
click at [664, 262] on div "Full Name [PERSON_NAME]" at bounding box center [399, 264] width 551 height 42
copy h6 "[PERSON_NAME]"
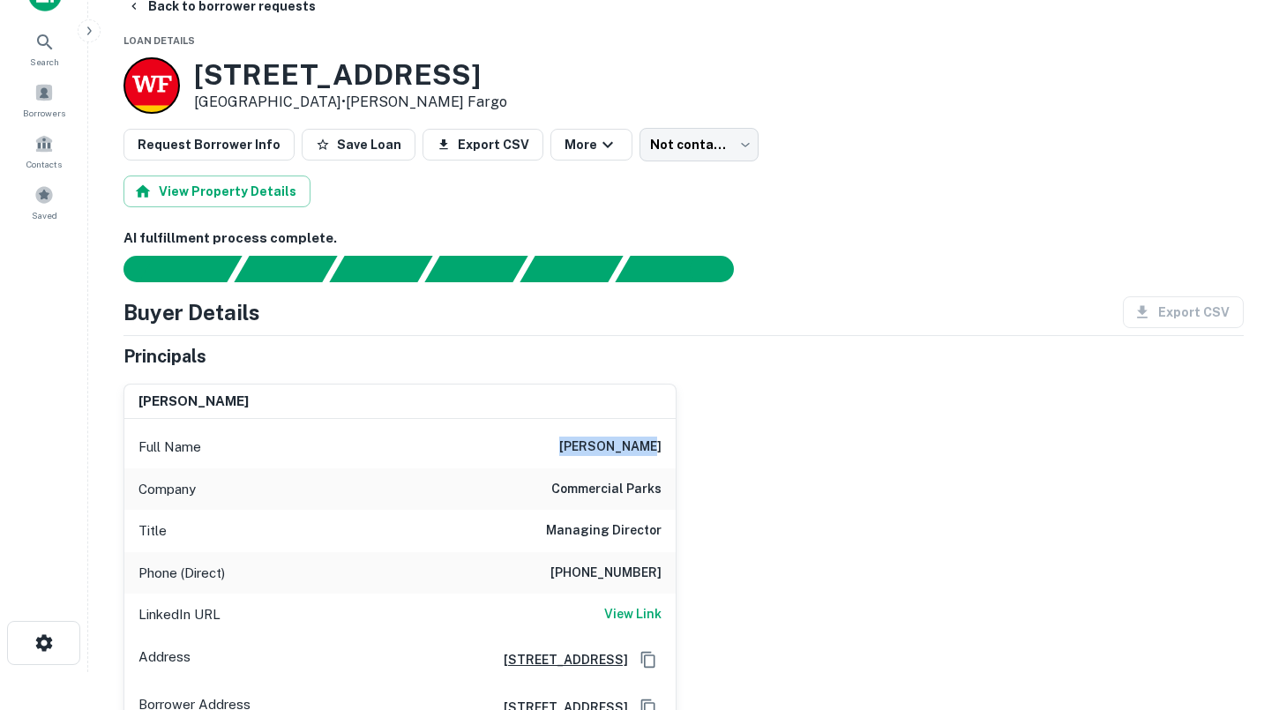
scroll to position [5, 0]
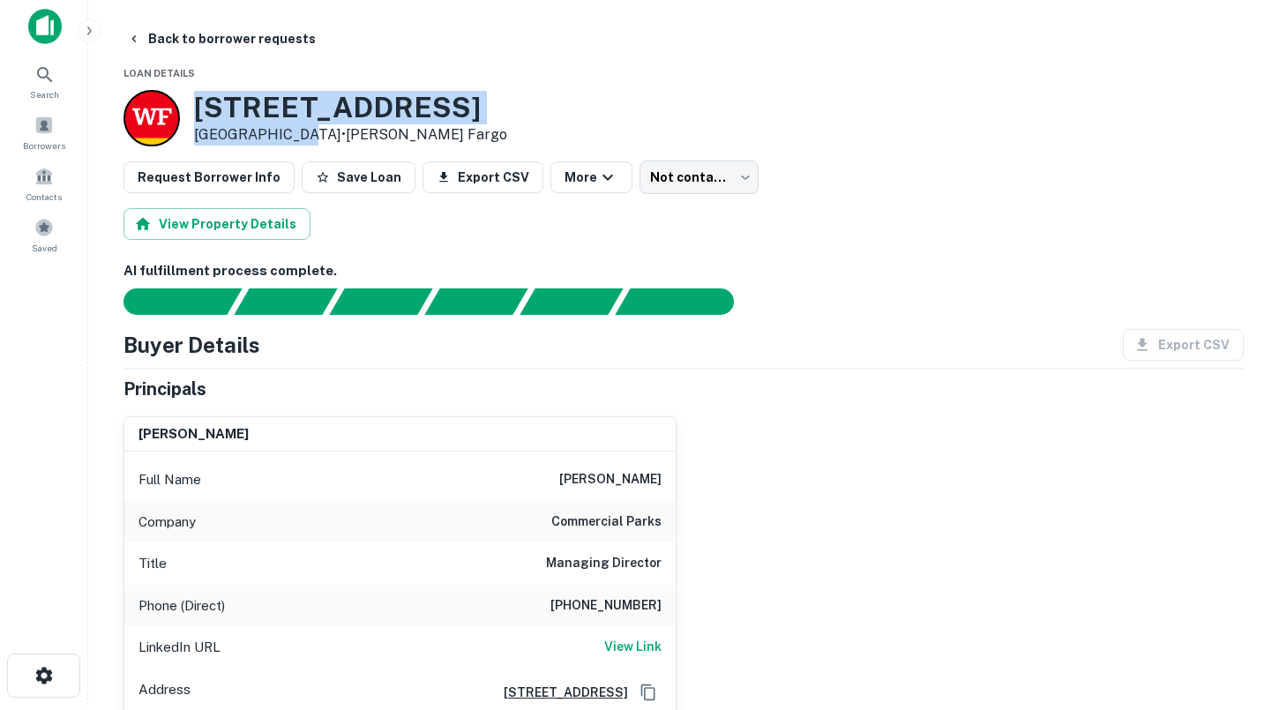
drag, startPoint x: 286, startPoint y: 131, endPoint x: 195, endPoint y: 102, distance: 95.1
click at [195, 102] on div "[STREET_ADDRESS] • [PERSON_NAME] Fargo" at bounding box center [350, 118] width 313 height 55
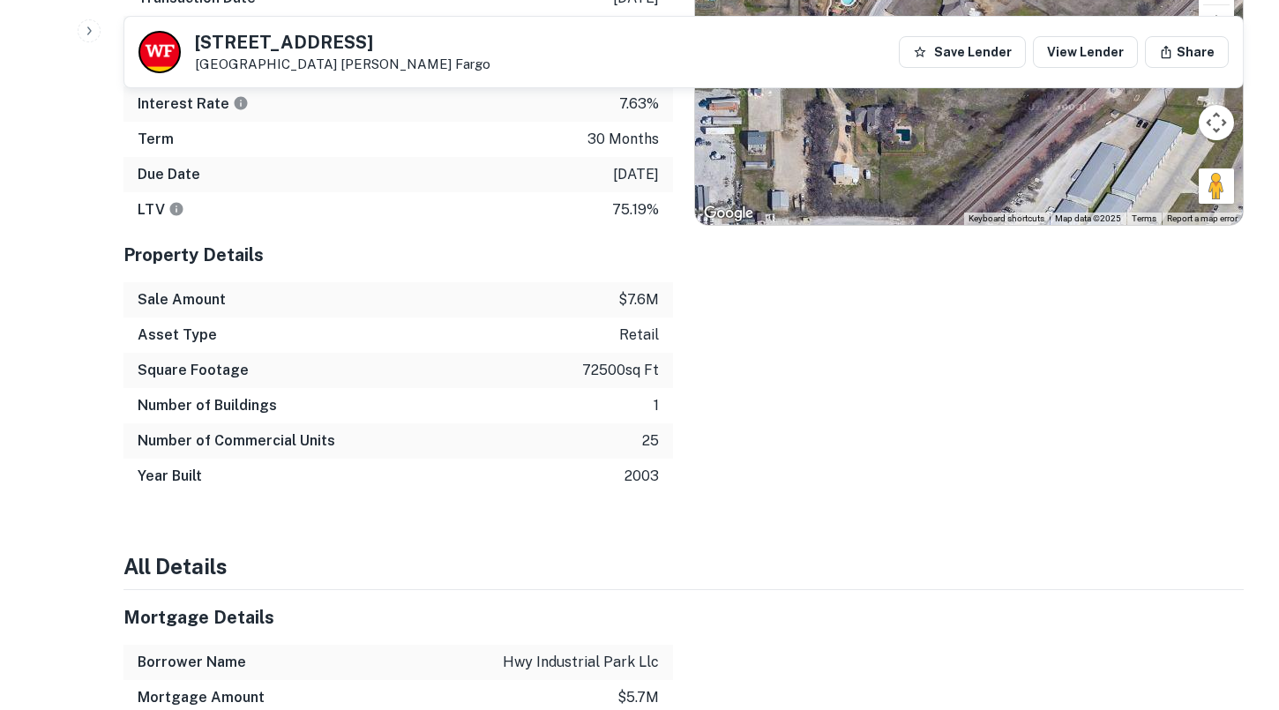
scroll to position [1042, 0]
